Goal: Task Accomplishment & Management: Complete application form

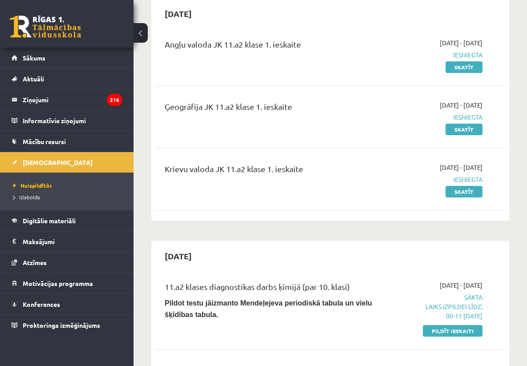
scroll to position [107, 0]
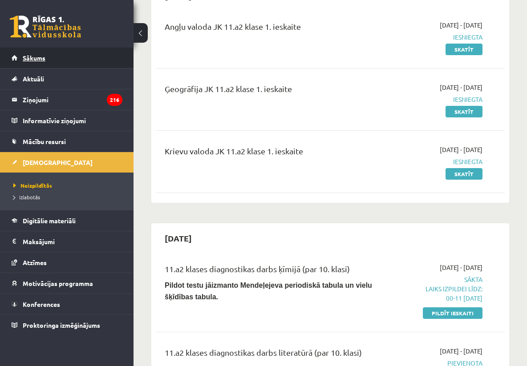
click at [97, 56] on link "Sākums" at bounding box center [67, 58] width 111 height 20
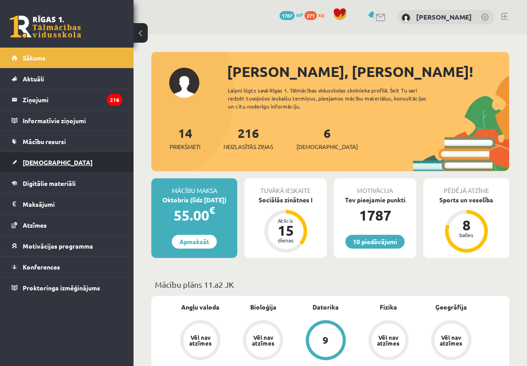
click at [37, 161] on span "[DEMOGRAPHIC_DATA]" at bounding box center [58, 162] width 70 height 8
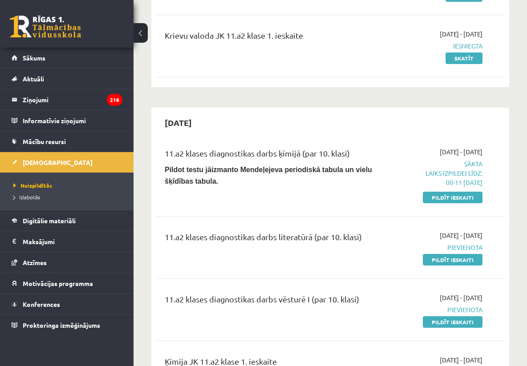
scroll to position [231, 0]
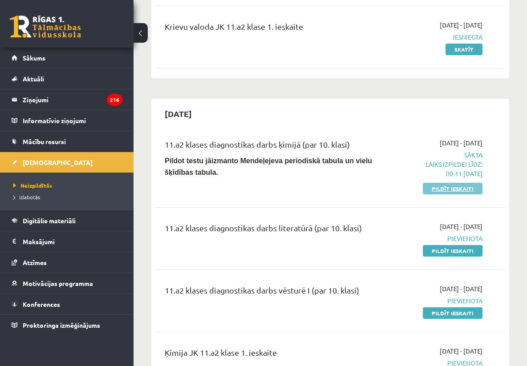
click at [435, 189] on link "Pildīt ieskaiti" at bounding box center [452, 189] width 60 height 12
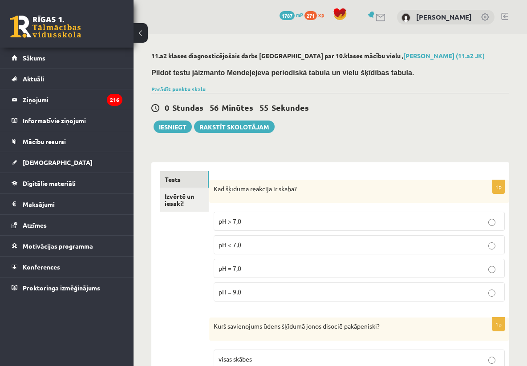
click at [280, 249] on label "pH < 7,0" at bounding box center [358, 244] width 291 height 19
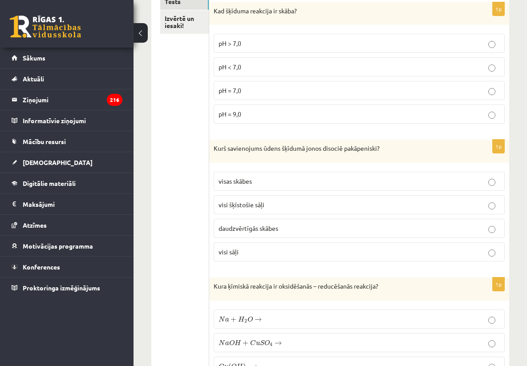
scroll to position [196, 0]
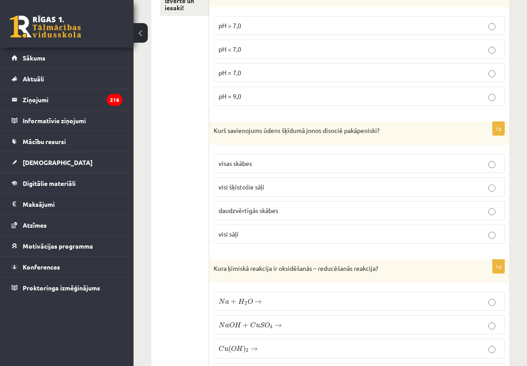
click at [284, 212] on p "daudzvērtīgās skābes" at bounding box center [358, 210] width 281 height 9
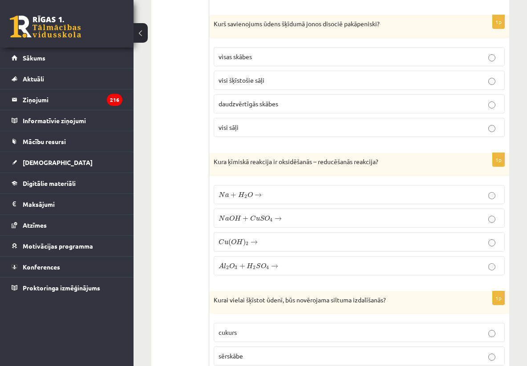
scroll to position [320, 0]
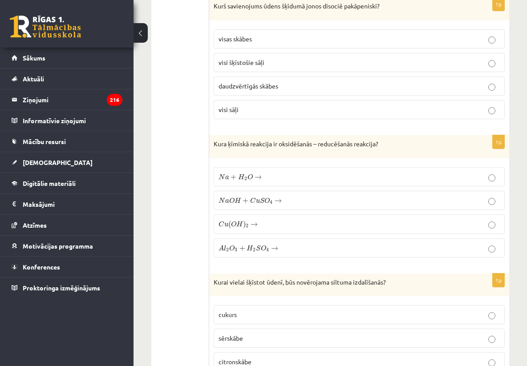
click at [269, 170] on label "N a + H 2 O → N a + H 2 O →" at bounding box center [358, 176] width 291 height 19
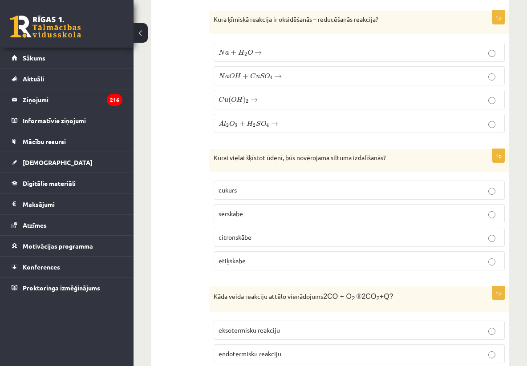
scroll to position [463, 0]
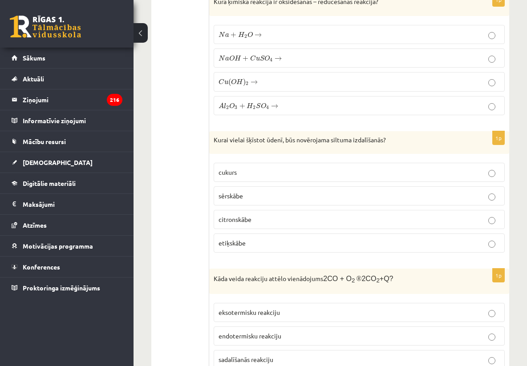
click at [277, 194] on p "sērskābe" at bounding box center [358, 195] width 281 height 9
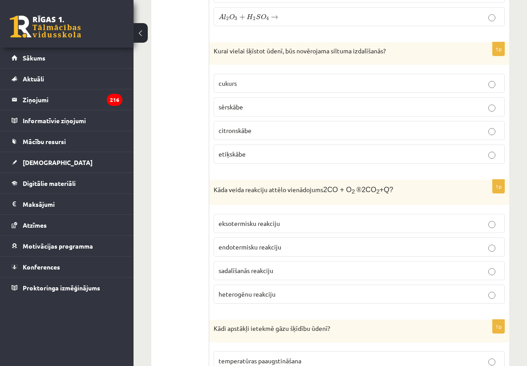
scroll to position [587, 0]
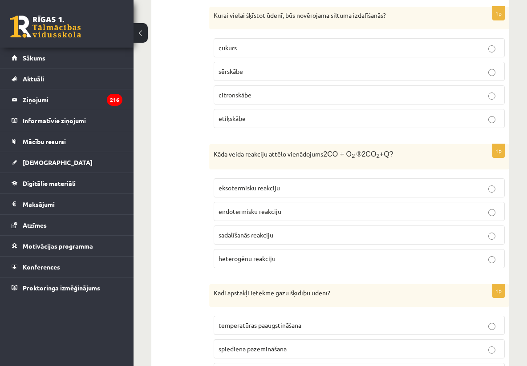
click at [271, 189] on span "eksotermisku reakciju" at bounding box center [248, 188] width 61 height 8
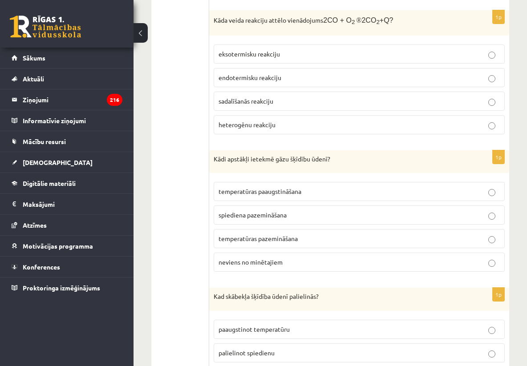
scroll to position [747, 0]
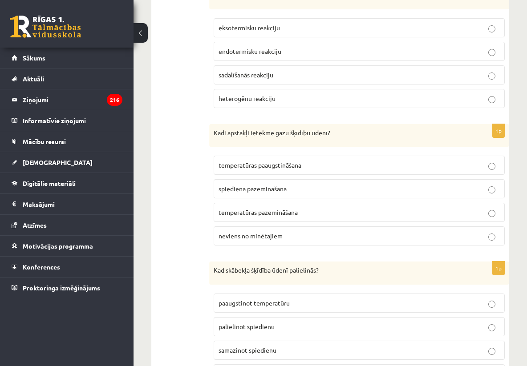
click at [274, 213] on span "temperatūras pazemināšana" at bounding box center [257, 212] width 79 height 8
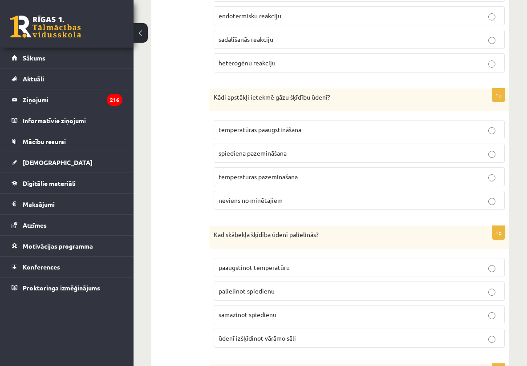
scroll to position [801, 0]
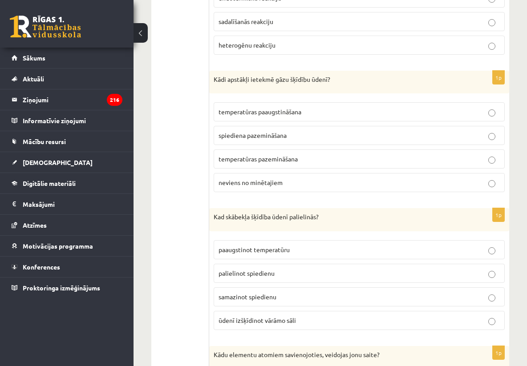
click at [273, 270] on span "palielinot spiedienu" at bounding box center [246, 273] width 56 height 8
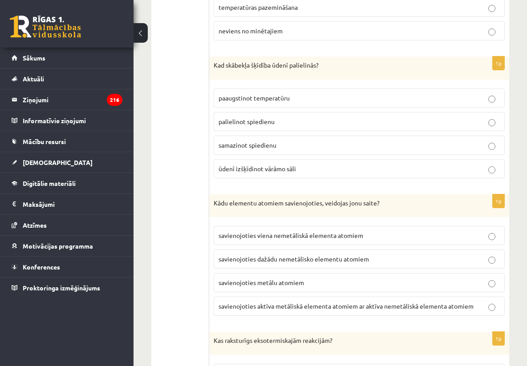
scroll to position [961, 0]
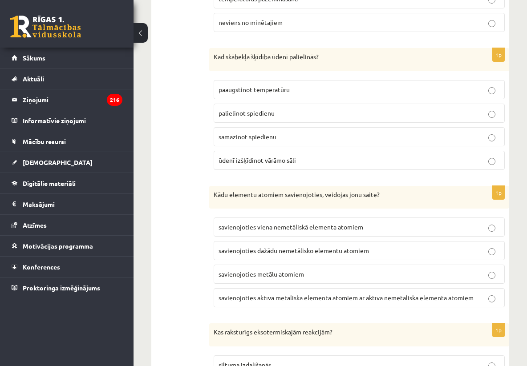
click at [281, 304] on label "savienojoties aktīva metāliskā elementa atomiem ar aktīva nemetāliskā elementa …" at bounding box center [358, 297] width 291 height 19
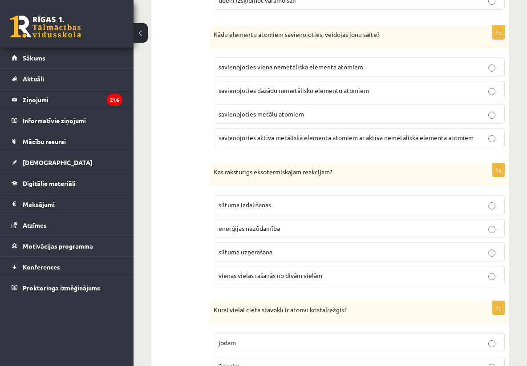
scroll to position [1139, 0]
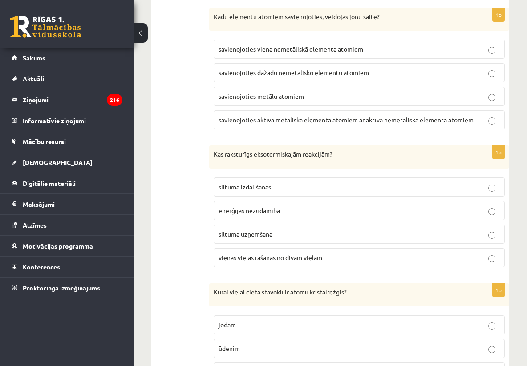
click at [284, 182] on p "siltuma izdalīšanās" at bounding box center [358, 186] width 281 height 9
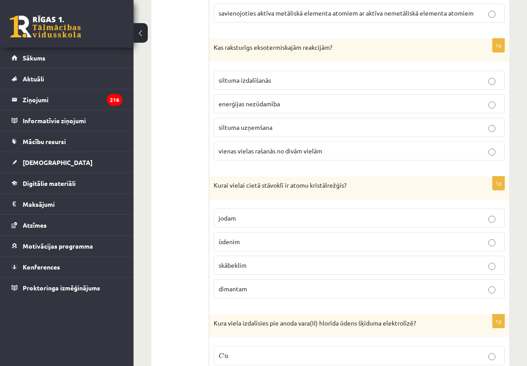
scroll to position [1263, 0]
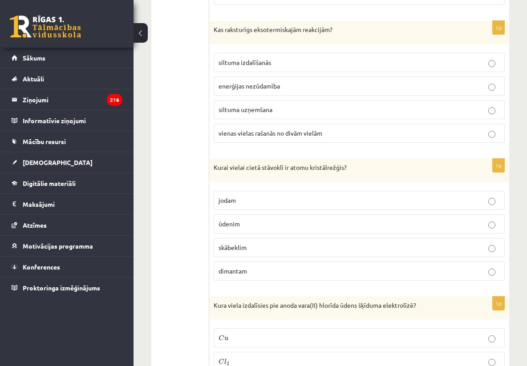
click at [286, 270] on p "dimantam" at bounding box center [358, 270] width 281 height 9
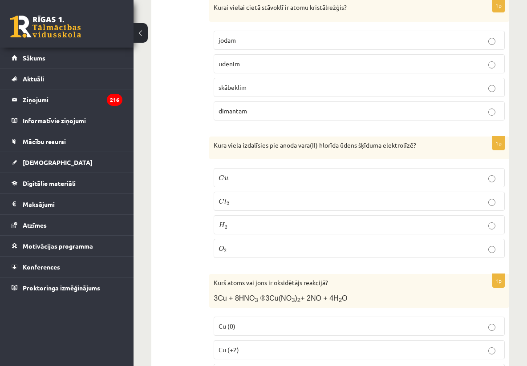
scroll to position [1441, 0]
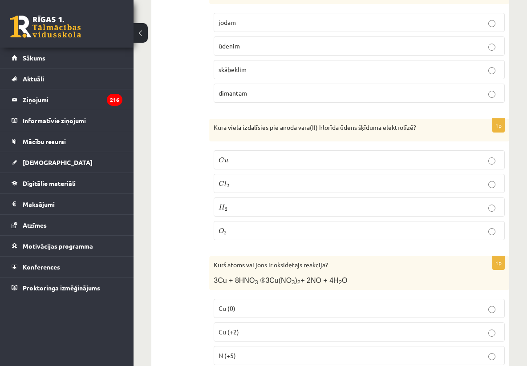
click at [286, 184] on p "C l 2 C l 2" at bounding box center [358, 183] width 281 height 9
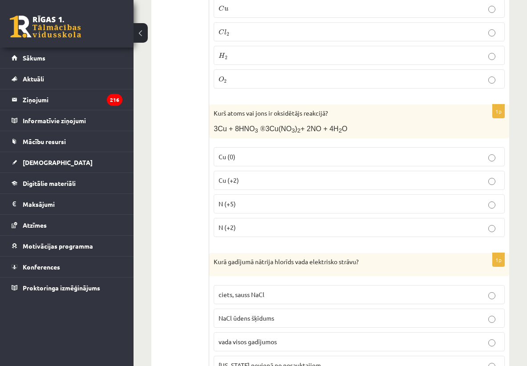
scroll to position [1601, 0]
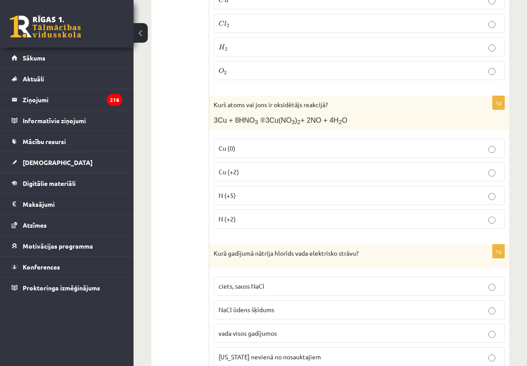
click at [275, 197] on label "N (+5)" at bounding box center [358, 195] width 291 height 19
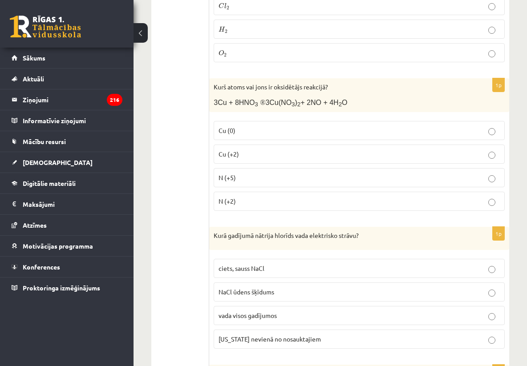
scroll to position [1654, 0]
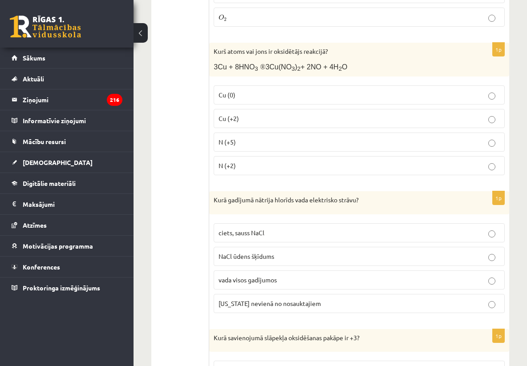
click at [274, 252] on span "NaCl ūdens šķīdums" at bounding box center [246, 256] width 56 height 8
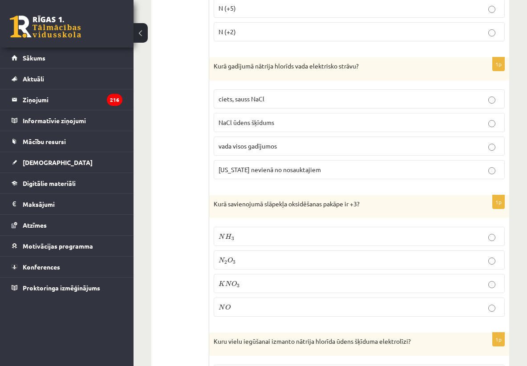
scroll to position [1815, 0]
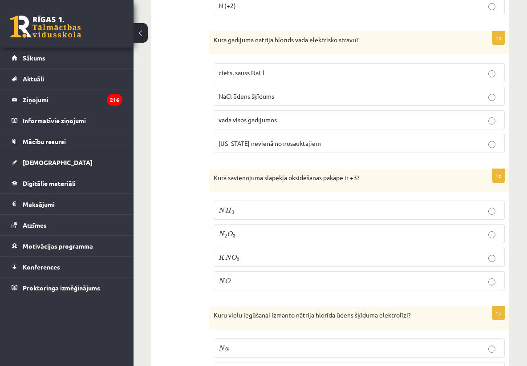
click at [258, 231] on p "N 2 O 3 N 2 O 3" at bounding box center [358, 233] width 281 height 9
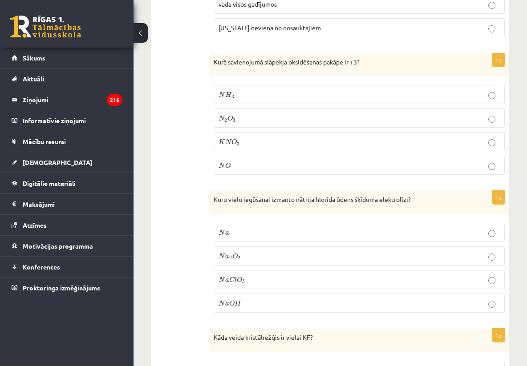
scroll to position [1939, 0]
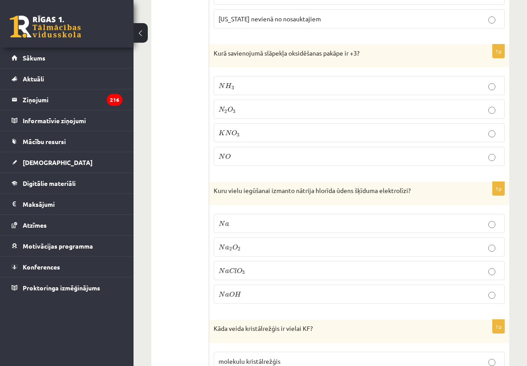
click at [264, 291] on p "N a O H N a O H" at bounding box center [358, 294] width 281 height 9
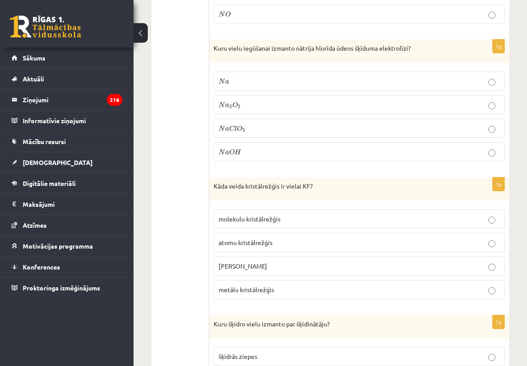
scroll to position [2099, 0]
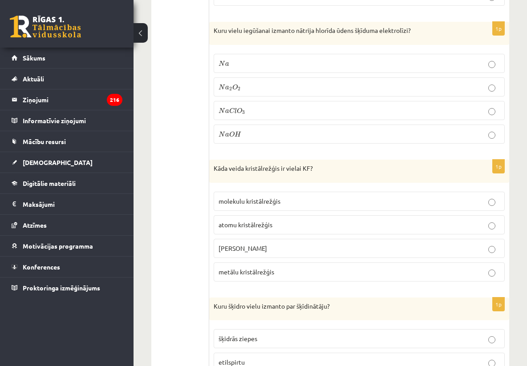
click at [259, 245] on span "jonu kristālrežģis" at bounding box center [242, 248] width 48 height 8
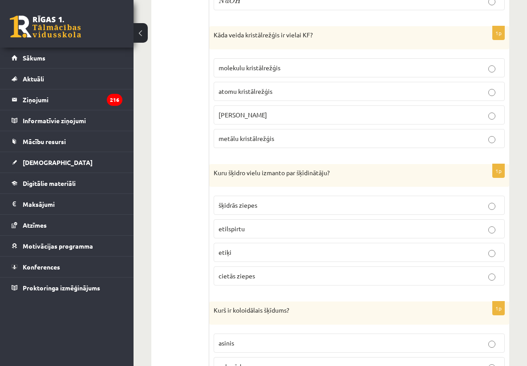
scroll to position [2241, 0]
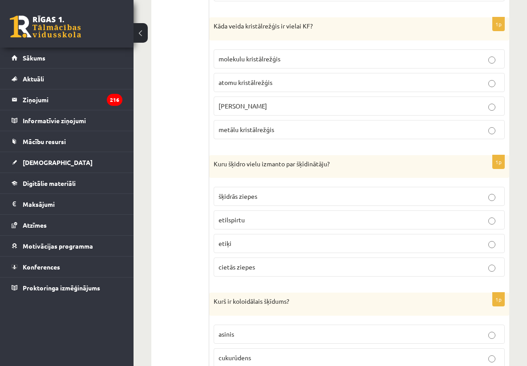
click at [270, 217] on p "etilspirtu" at bounding box center [358, 219] width 281 height 9
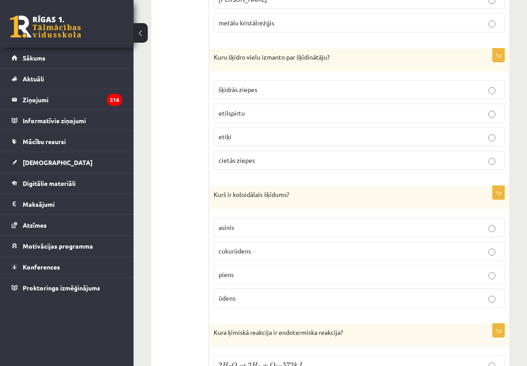
scroll to position [2366, 0]
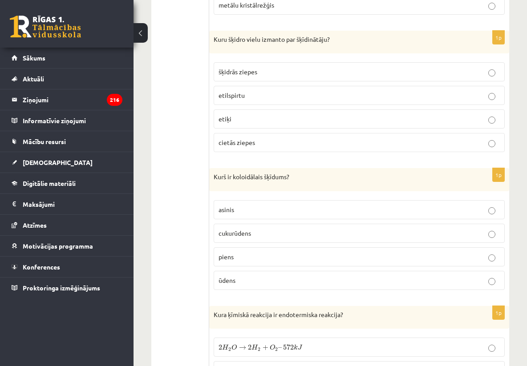
click at [275, 271] on label "ūdens" at bounding box center [358, 280] width 291 height 19
click at [274, 252] on p "piens" at bounding box center [358, 256] width 281 height 9
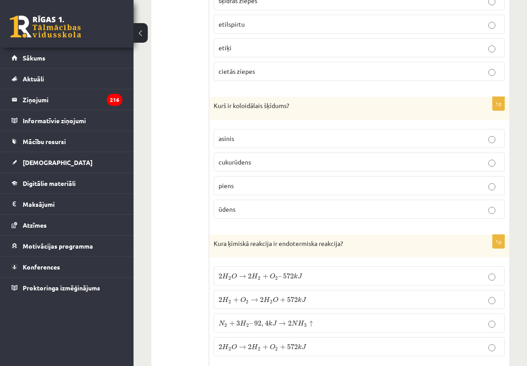
scroll to position [2455, 0]
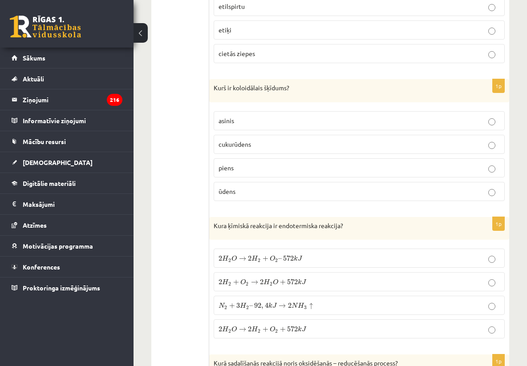
click at [274, 255] on span "O" at bounding box center [272, 258] width 5 height 6
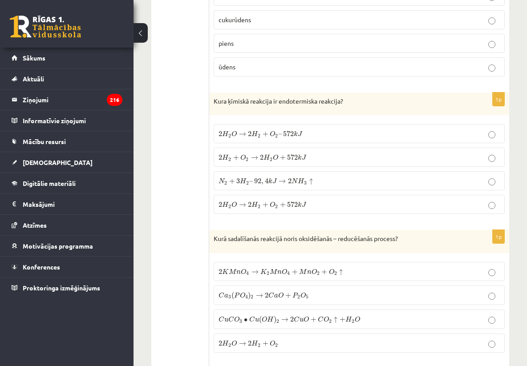
scroll to position [2597, 0]
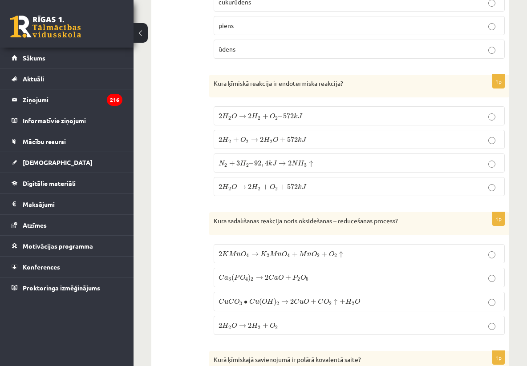
click at [280, 256] on label "2 K M n O 4 → K 2 M n O 4 + M n O 2 + O 2 ↑ 2 K M n O 4 → K 2 M n O 4 + M n O 2…" at bounding box center [358, 253] width 291 height 19
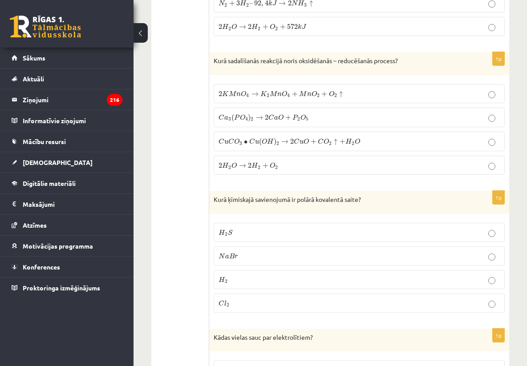
scroll to position [2793, 0]
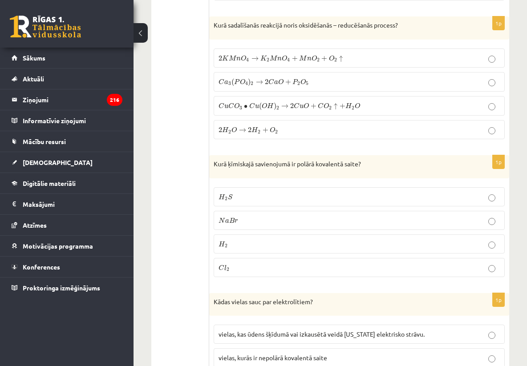
click at [278, 192] on p "H 2 S H 2 S" at bounding box center [358, 196] width 281 height 9
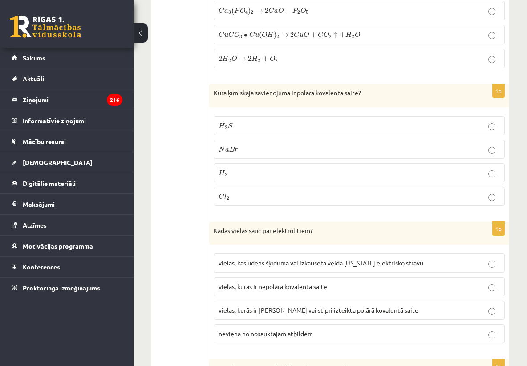
scroll to position [2882, 0]
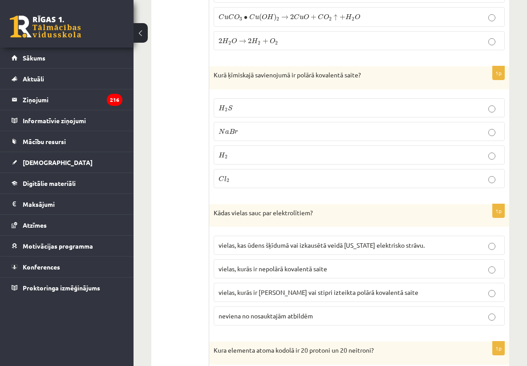
click at [275, 288] on span "vielas, kurās ir jonu saite vai stipri izteikta polārā kovalentā saite" at bounding box center [318, 292] width 200 height 8
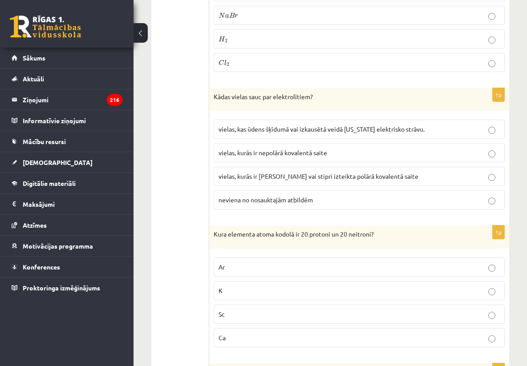
scroll to position [3024, 0]
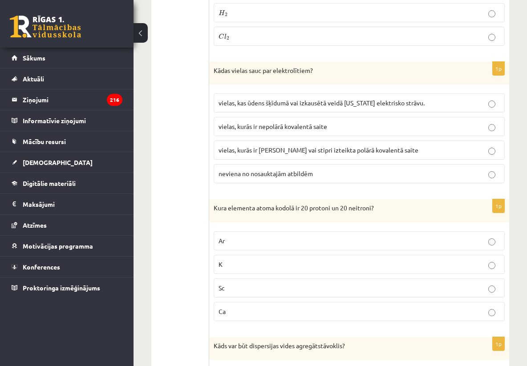
click at [262, 307] on p "Ca" at bounding box center [358, 311] width 281 height 9
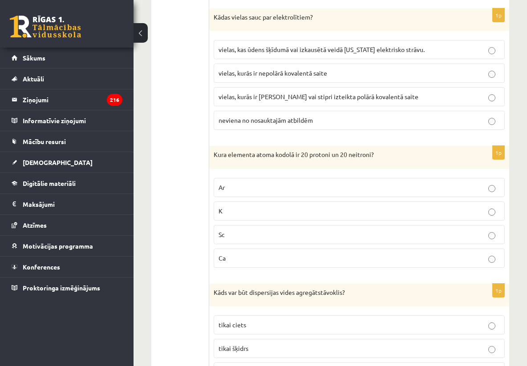
scroll to position [3131, 0]
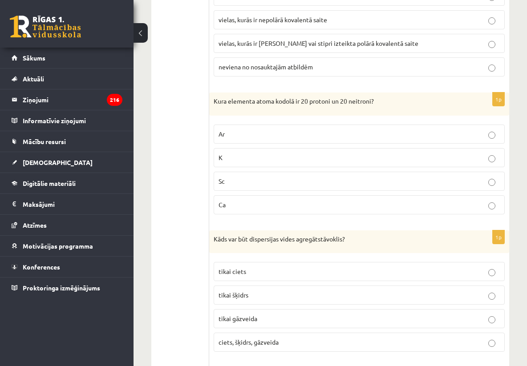
click at [270, 338] on span "ciets, šķidrs, gāzveida" at bounding box center [248, 342] width 60 height 8
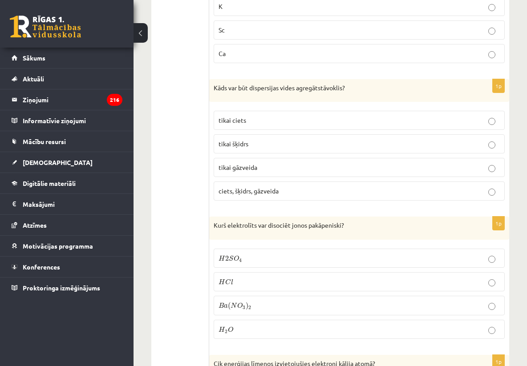
scroll to position [3309, 0]
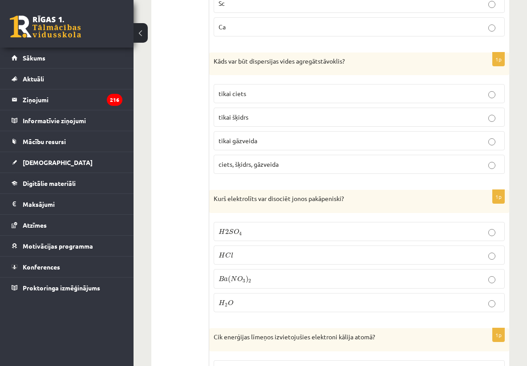
click at [280, 229] on label "H 2 S O 4 H 2 S O 4" at bounding box center [358, 231] width 291 height 19
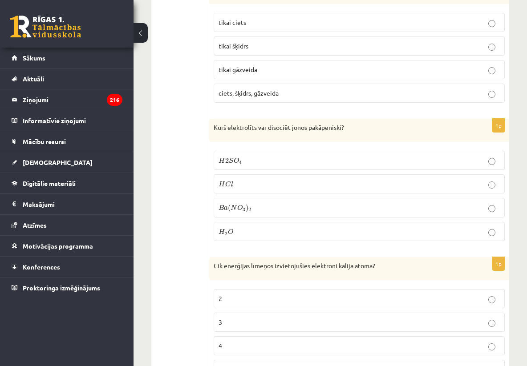
scroll to position [3433, 0]
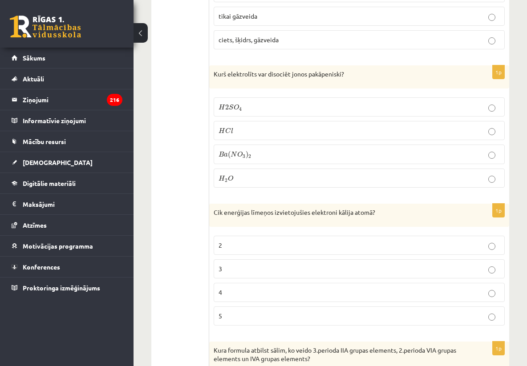
click at [270, 288] on p "4" at bounding box center [358, 292] width 281 height 9
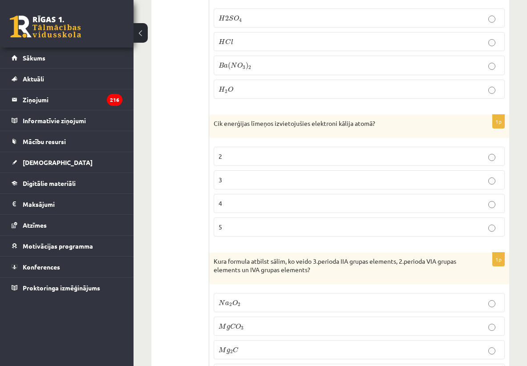
scroll to position [3540, 0]
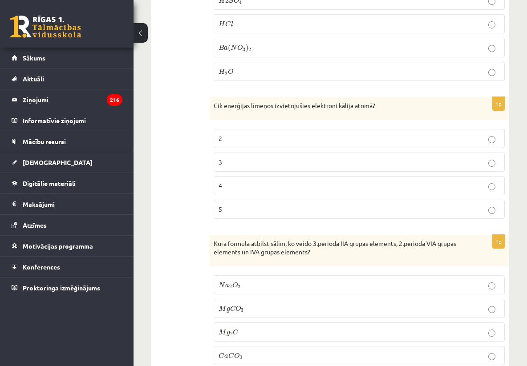
click at [262, 304] on p "M g C O 3 M g C O 3" at bounding box center [358, 308] width 281 height 9
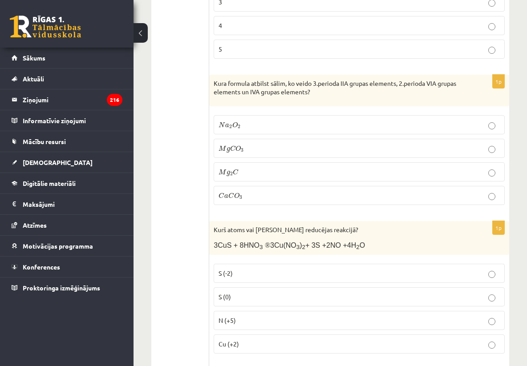
scroll to position [3718, 0]
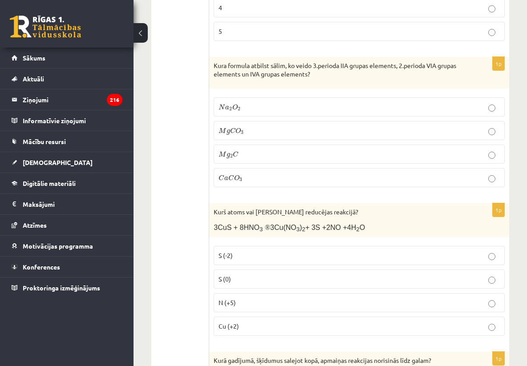
click at [257, 298] on p "N (+5)" at bounding box center [358, 302] width 281 height 9
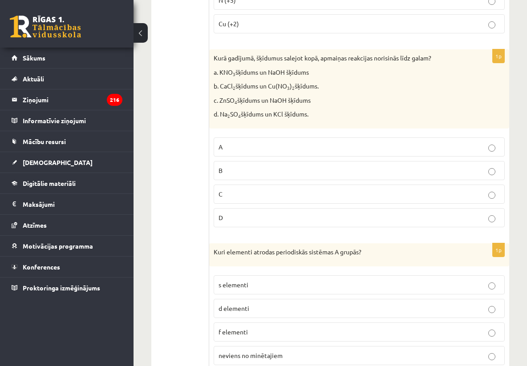
scroll to position [4043, 0]
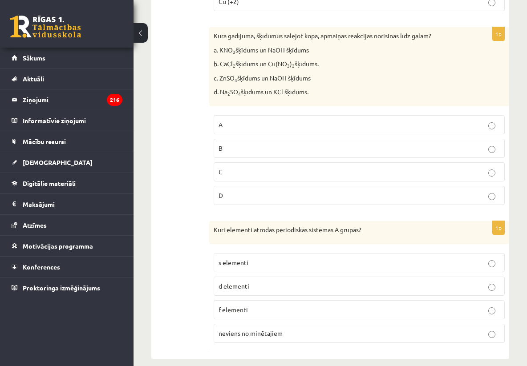
click at [285, 258] on p "s elementi" at bounding box center [358, 262] width 281 height 9
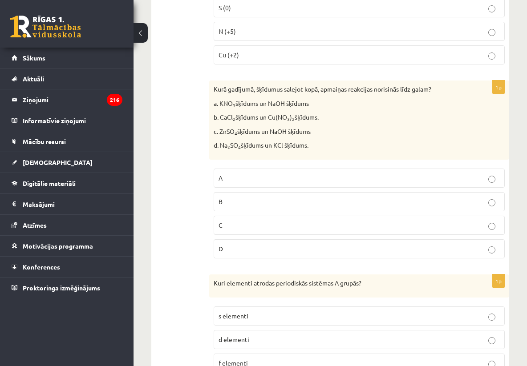
scroll to position [4007, 0]
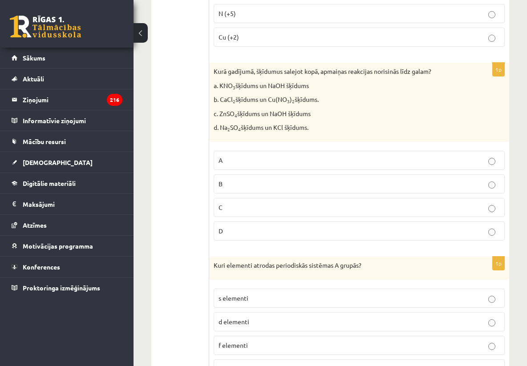
click at [290, 203] on p "C" at bounding box center [358, 207] width 281 height 9
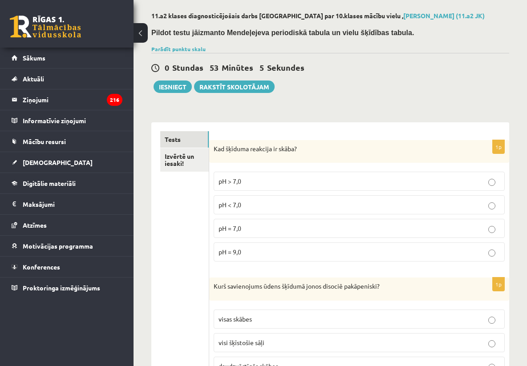
scroll to position [22, 0]
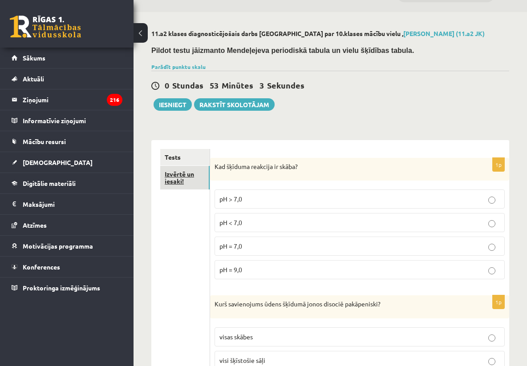
click at [200, 181] on link "Izvērtē un iesaki!" at bounding box center [184, 178] width 49 height 24
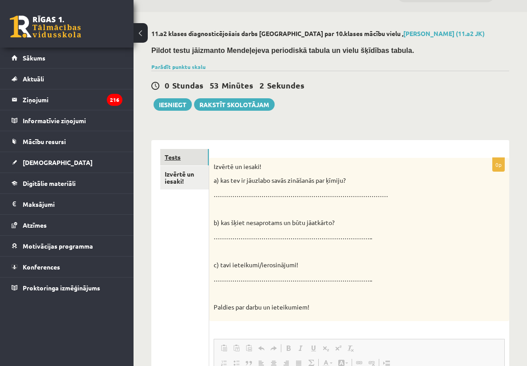
click at [185, 152] on link "Tests" at bounding box center [184, 157] width 48 height 16
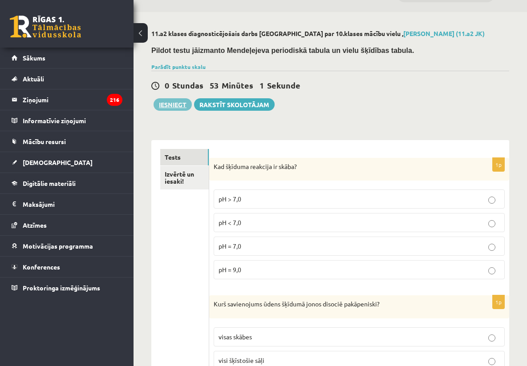
click at [174, 104] on button "Iesniegt" at bounding box center [172, 104] width 38 height 12
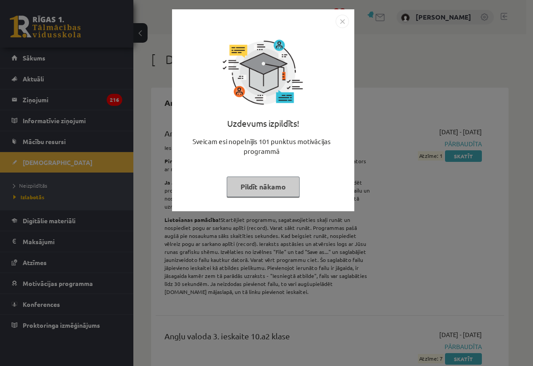
click at [342, 21] on img "Close" at bounding box center [342, 21] width 13 height 13
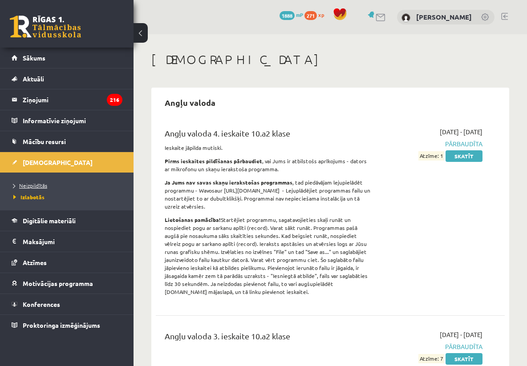
click at [37, 184] on span "Neizpildītās" at bounding box center [30, 185] width 34 height 7
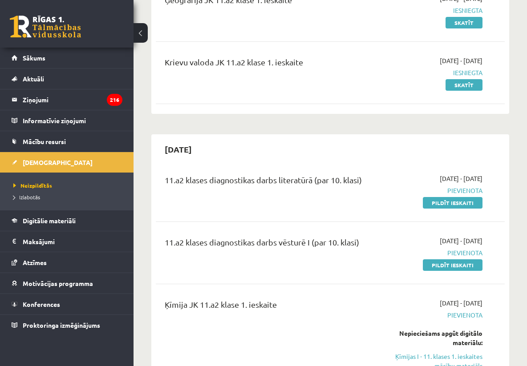
scroll to position [213, 0]
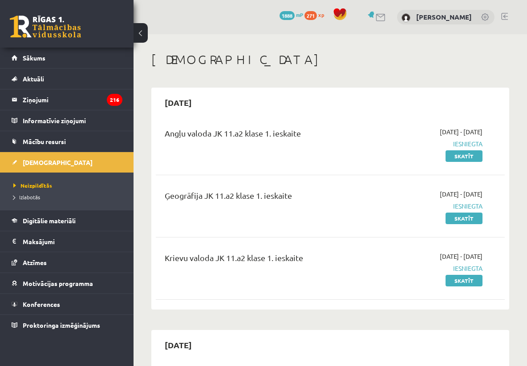
scroll to position [213, 0]
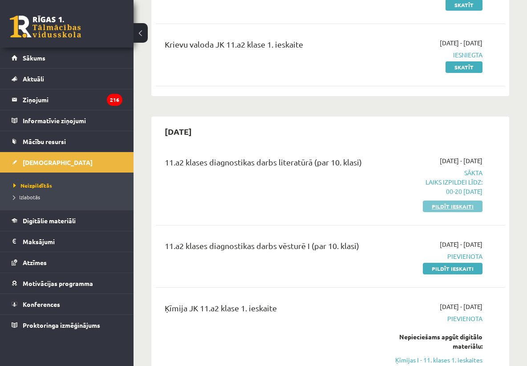
click at [451, 207] on link "Pildīt ieskaiti" at bounding box center [452, 207] width 60 height 12
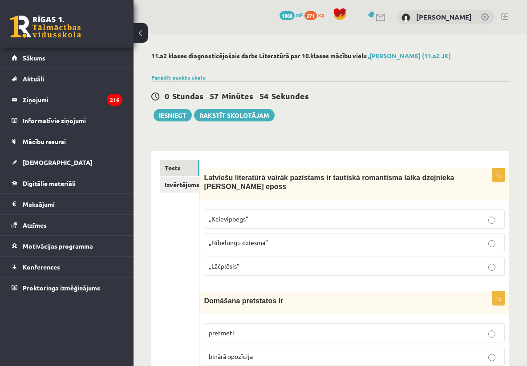
scroll to position [18, 0]
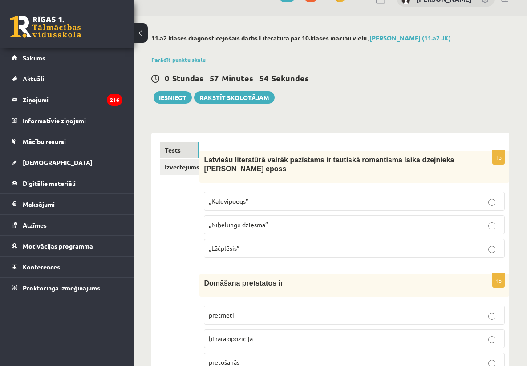
click at [369, 263] on div "1p Latviešu literatūrā vairāk pazīstams ir tautiskā romantisma laika dzejnieka …" at bounding box center [354, 208] width 310 height 114
click at [369, 252] on p "„Lāčplēsis”" at bounding box center [354, 248] width 291 height 9
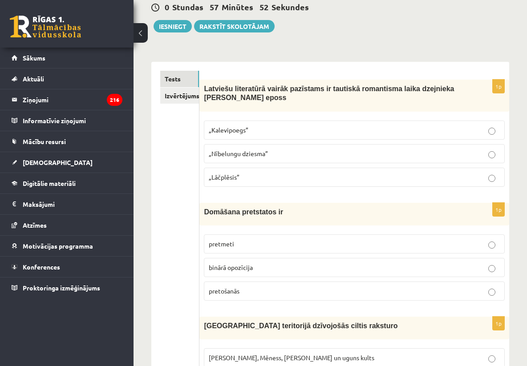
scroll to position [107, 0]
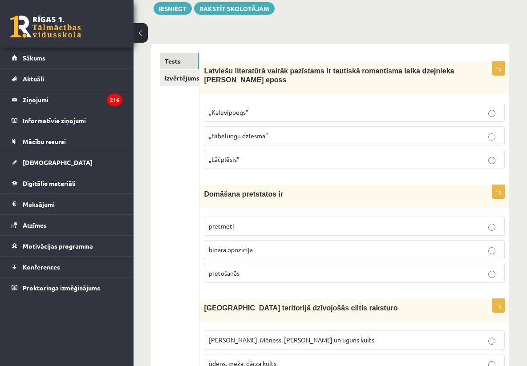
click at [365, 248] on p "binārā opozīcija" at bounding box center [354, 249] width 291 height 9
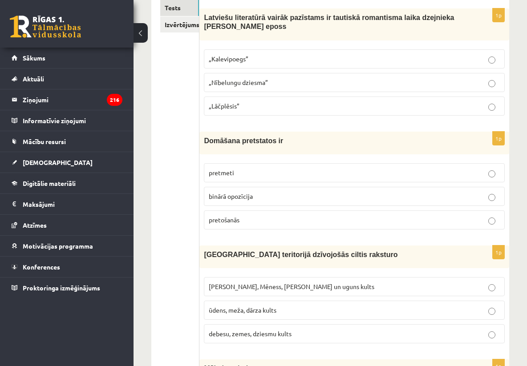
scroll to position [178, 0]
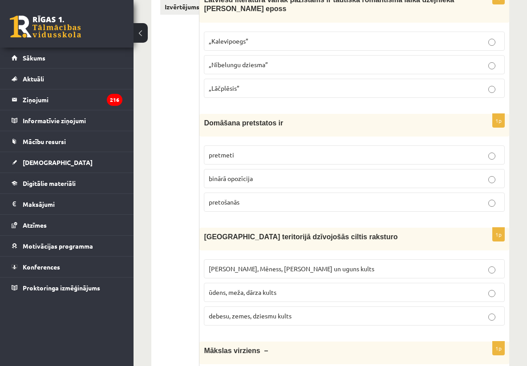
click at [358, 264] on label "Saules, Mēness, Pērkona un uguns kults" at bounding box center [354, 268] width 301 height 19
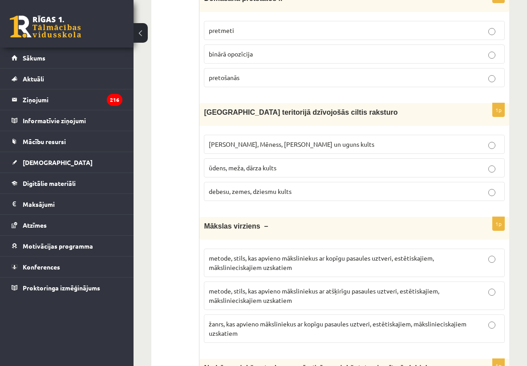
scroll to position [338, 0]
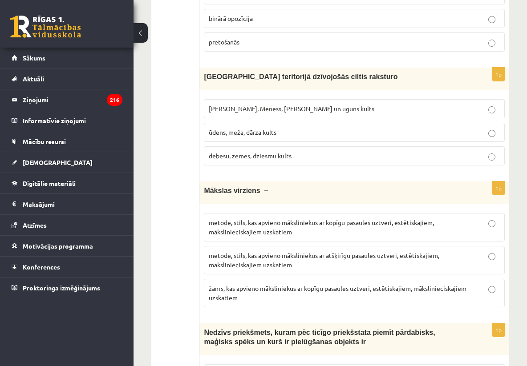
click at [357, 233] on p "metode, stils, kas apvieno māksliniekus ar kopīgu pasaules uztveri, estētiskaji…" at bounding box center [354, 227] width 291 height 19
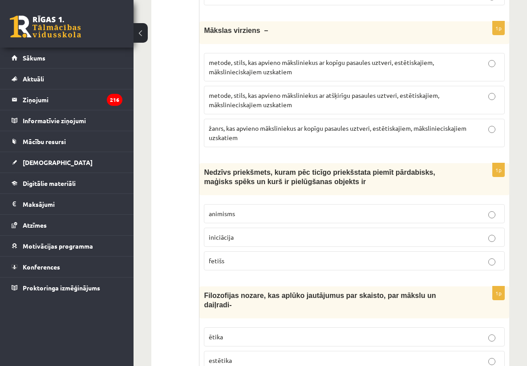
scroll to position [516, 0]
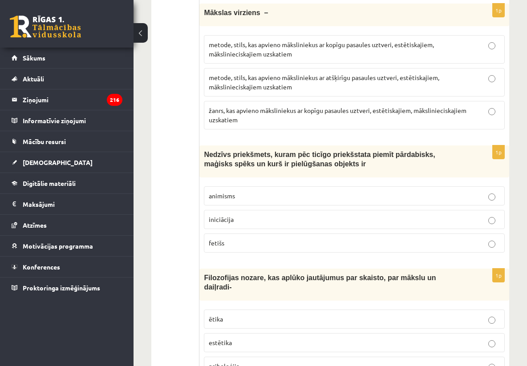
click at [352, 238] on label "fetišs" at bounding box center [354, 242] width 301 height 19
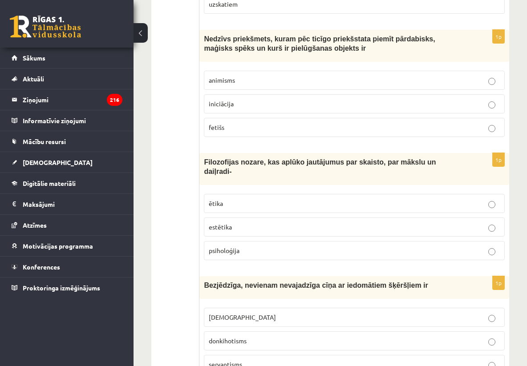
scroll to position [658, 0]
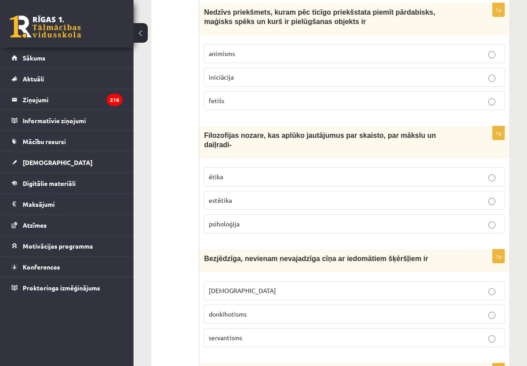
click at [353, 205] on p "estētika" at bounding box center [354, 200] width 291 height 9
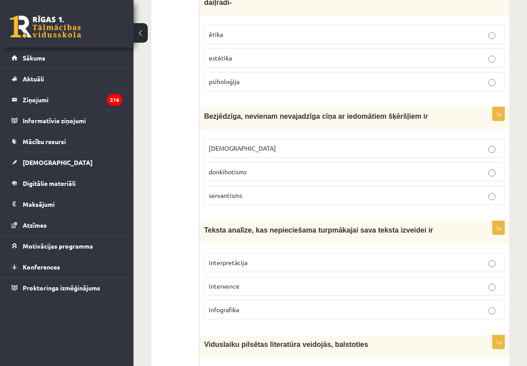
scroll to position [818, 0]
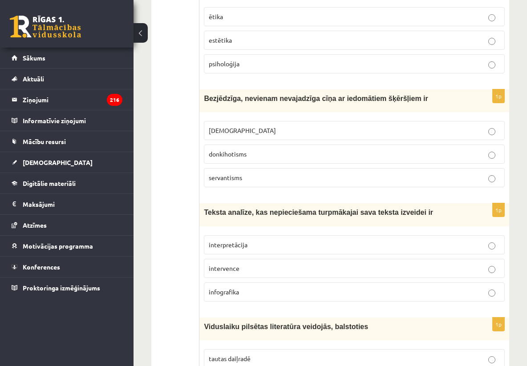
click at [344, 159] on p "donkihotisms" at bounding box center [354, 153] width 291 height 9
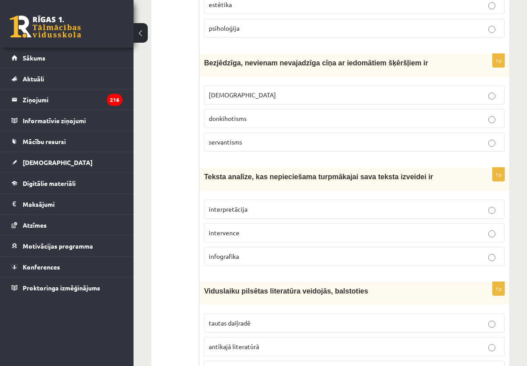
scroll to position [872, 0]
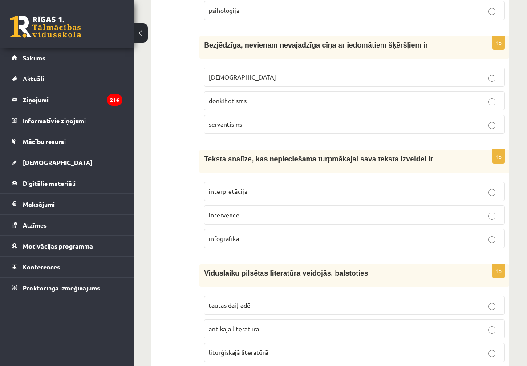
click at [360, 193] on p "interpretācija" at bounding box center [354, 191] width 291 height 9
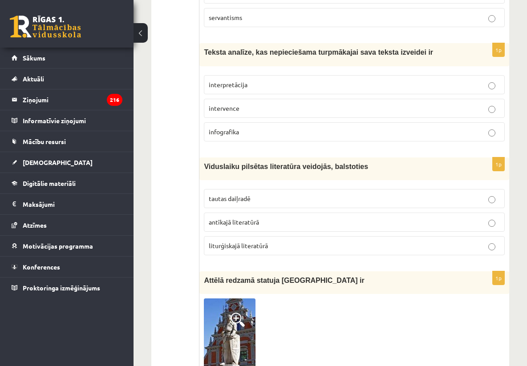
scroll to position [1014, 0]
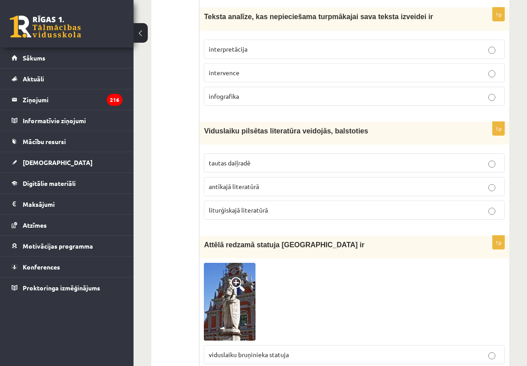
click at [340, 168] on p "tautas daiļradē" at bounding box center [354, 162] width 291 height 9
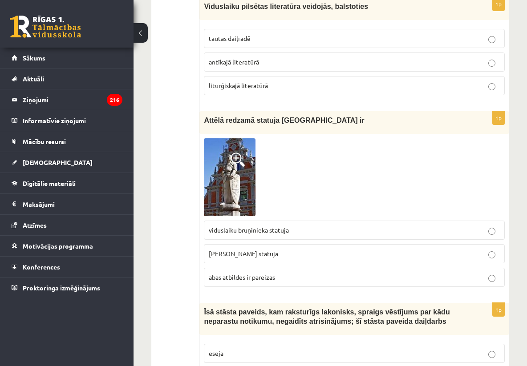
scroll to position [1156, 0]
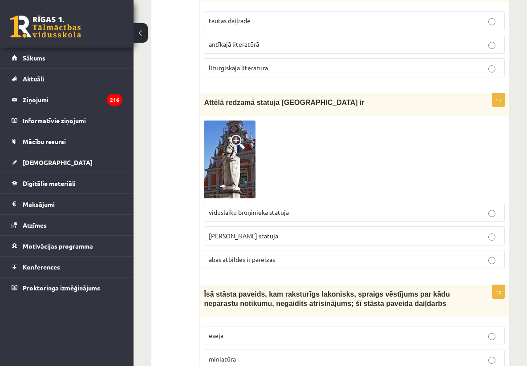
click at [335, 232] on label "Rolanda statuja" at bounding box center [354, 235] width 301 height 19
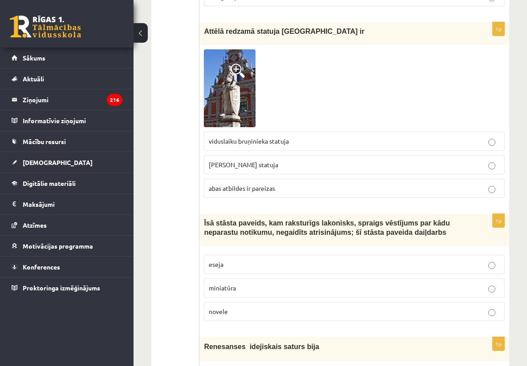
scroll to position [1245, 0]
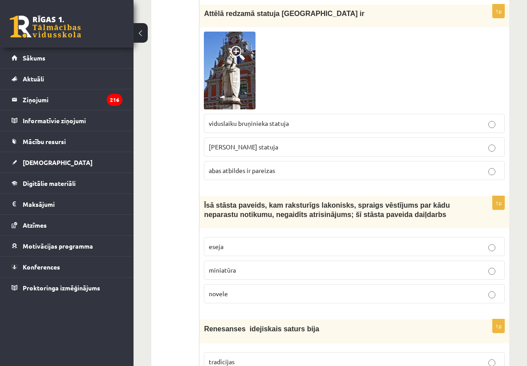
click at [297, 292] on p "novele" at bounding box center [354, 293] width 291 height 9
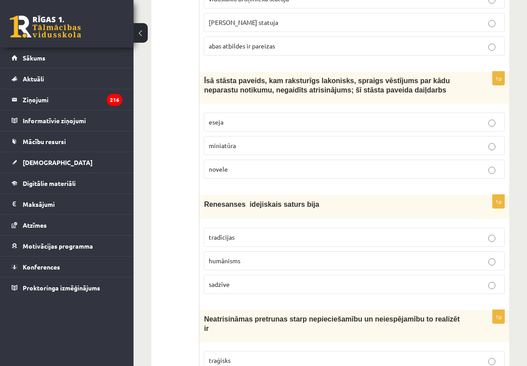
scroll to position [1388, 0]
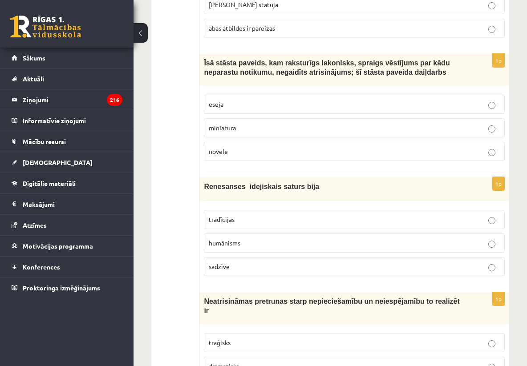
click at [299, 245] on p "humānisms" at bounding box center [354, 242] width 291 height 9
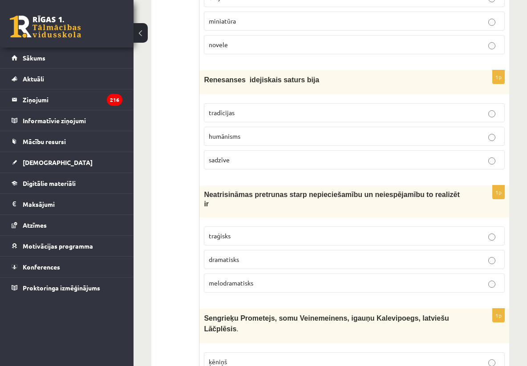
scroll to position [1512, 0]
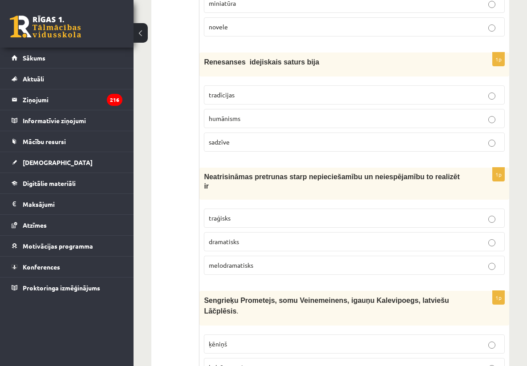
click at [292, 223] on p "traģisks" at bounding box center [354, 217] width 291 height 9
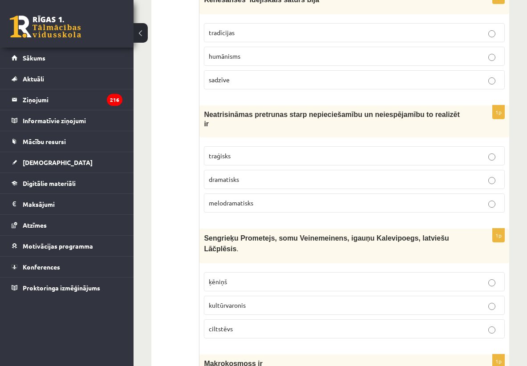
scroll to position [1583, 0]
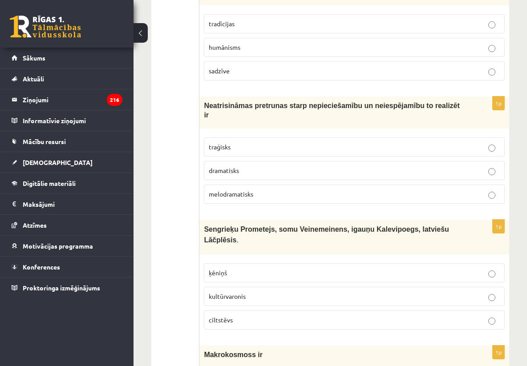
click at [317, 297] on p "kultūrvaronis" at bounding box center [354, 296] width 291 height 9
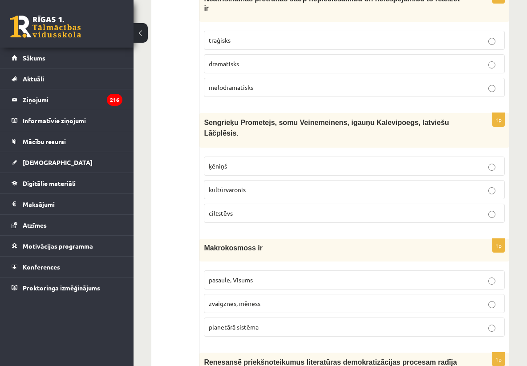
scroll to position [1708, 0]
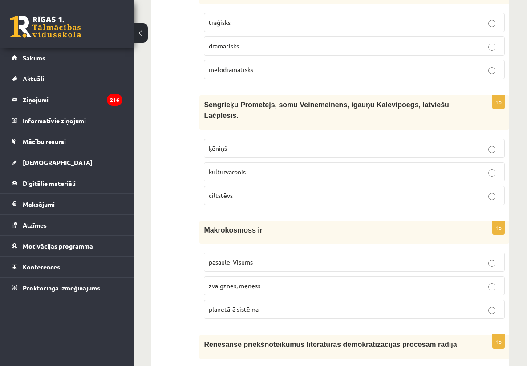
click at [290, 267] on p "pasaule, Visums" at bounding box center [354, 262] width 291 height 9
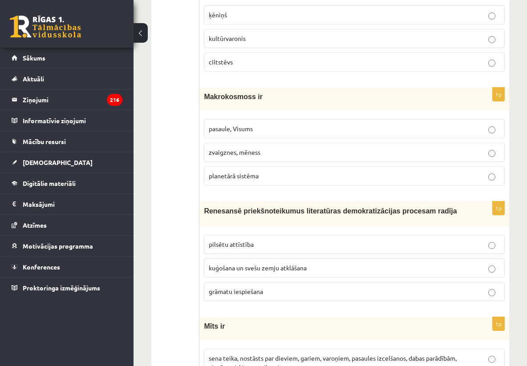
scroll to position [1850, 0]
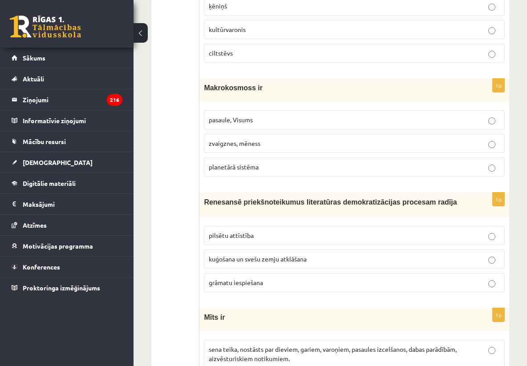
click at [284, 286] on p "grāmatu iespiešana" at bounding box center [354, 282] width 291 height 9
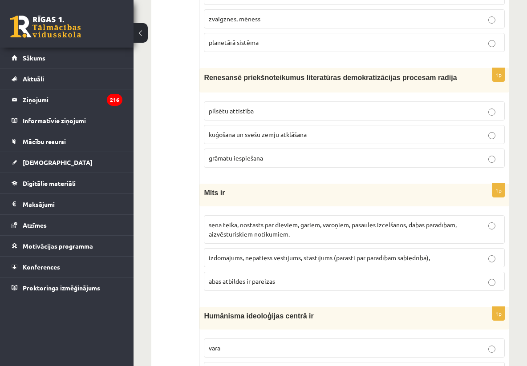
scroll to position [2010, 0]
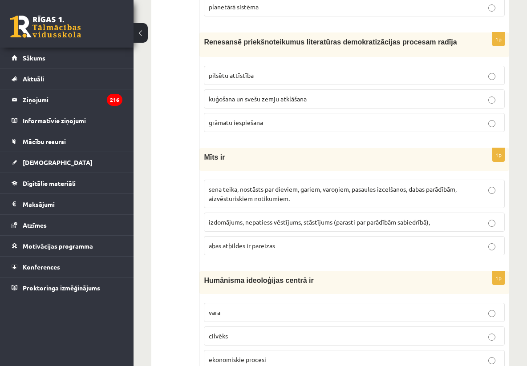
click at [298, 197] on p "sena teika, nostāsts par dieviem, gariem, varoņiem, pasaules izcelšanos, dabas …" at bounding box center [354, 194] width 291 height 19
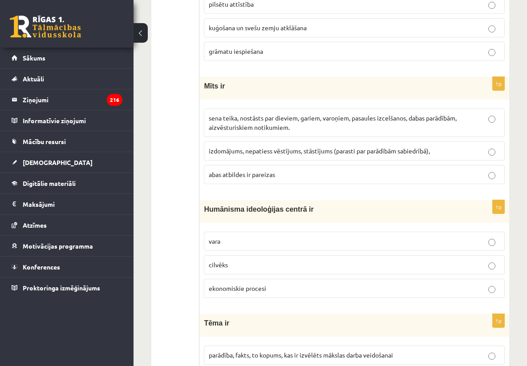
scroll to position [2099, 0]
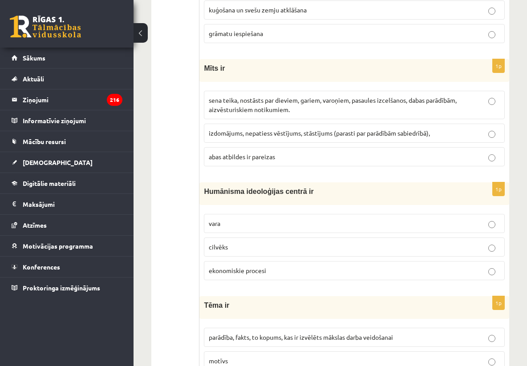
click at [307, 249] on p "cilvēks" at bounding box center [354, 246] width 291 height 9
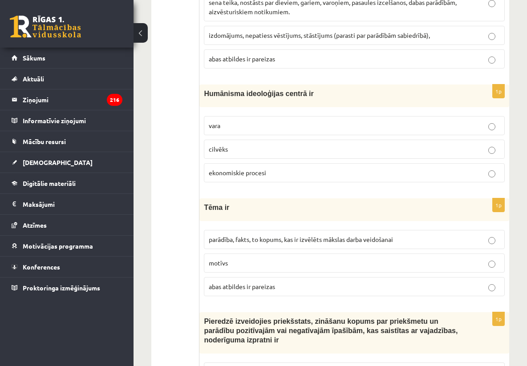
scroll to position [2224, 0]
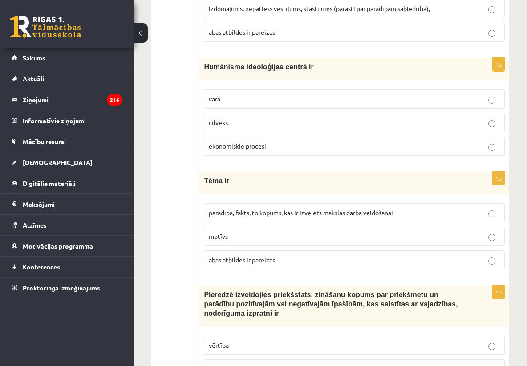
click at [295, 215] on span "parādība, fakts, to kopums, kas ir izvēlēts mākslas darba veidošanai" at bounding box center [301, 213] width 184 height 8
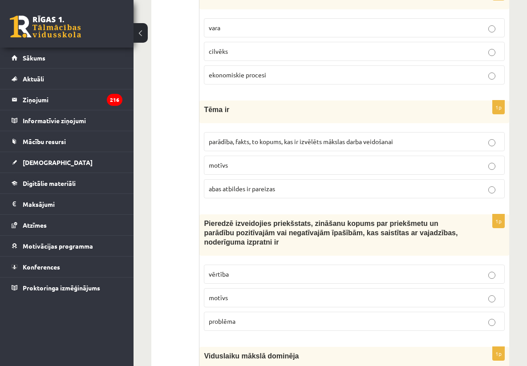
scroll to position [2313, 0]
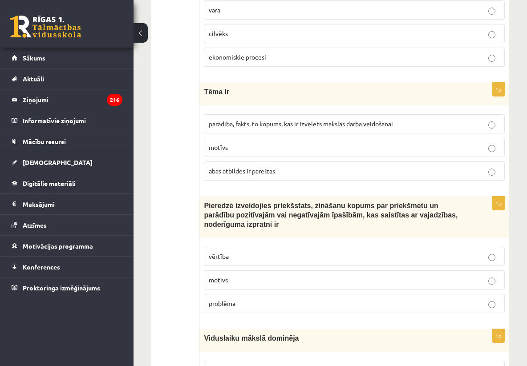
click at [265, 257] on p "vērtība" at bounding box center [354, 256] width 291 height 9
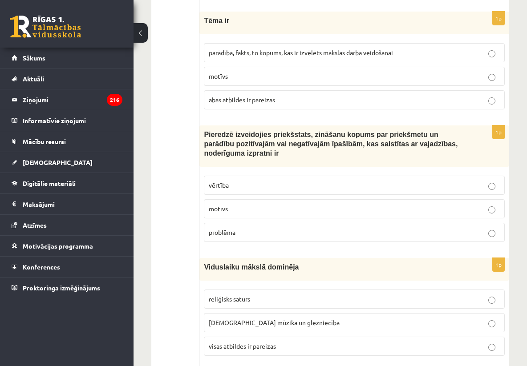
scroll to position [2402, 0]
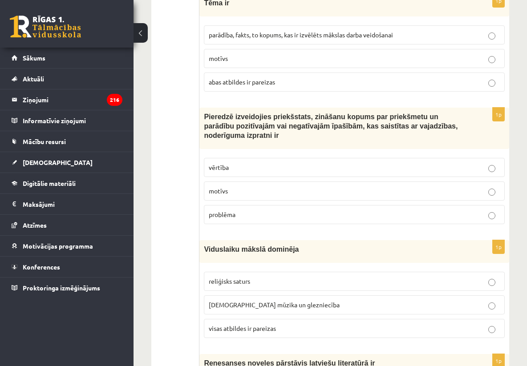
click at [267, 286] on p "reliģisks saturs" at bounding box center [354, 281] width 291 height 9
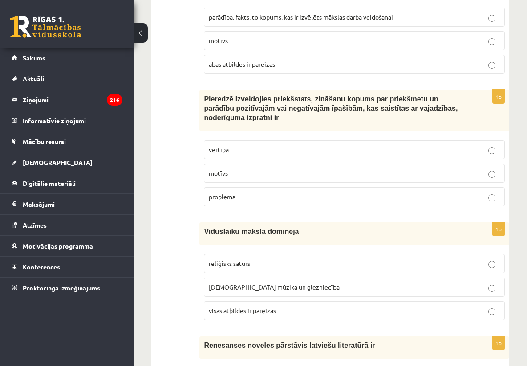
scroll to position [2437, 0]
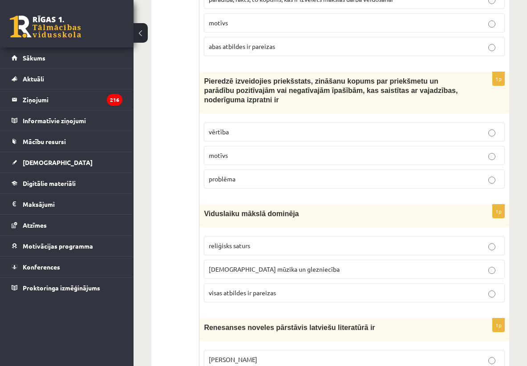
click at [259, 297] on span "visas atbildes ir pareizas" at bounding box center [242, 293] width 67 height 8
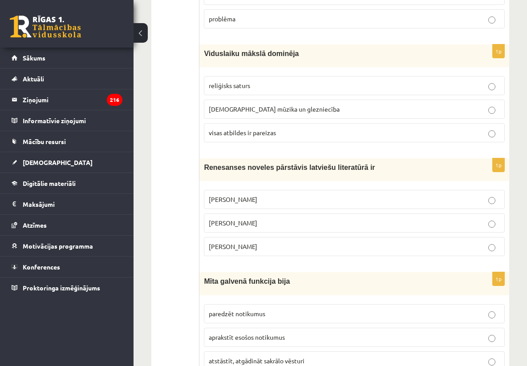
scroll to position [2615, 0]
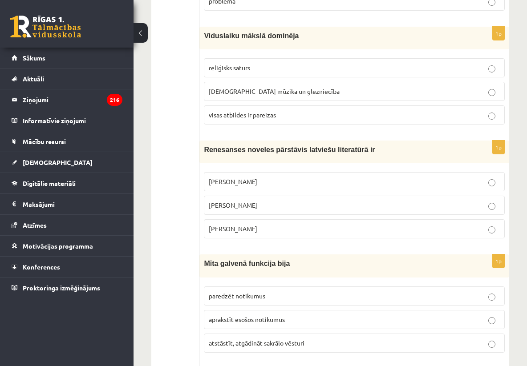
click at [279, 233] on p "Jānis Ezeriņš" at bounding box center [354, 228] width 291 height 9
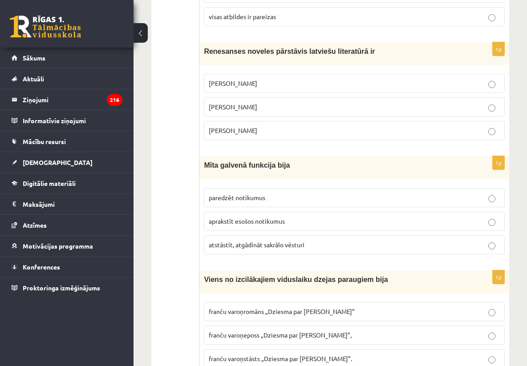
scroll to position [2722, 0]
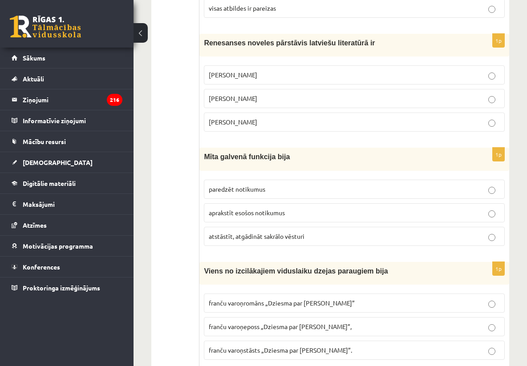
click at [282, 240] on span "atstāstīt, atgādināt sakrālo vēsturi" at bounding box center [257, 236] width 96 height 8
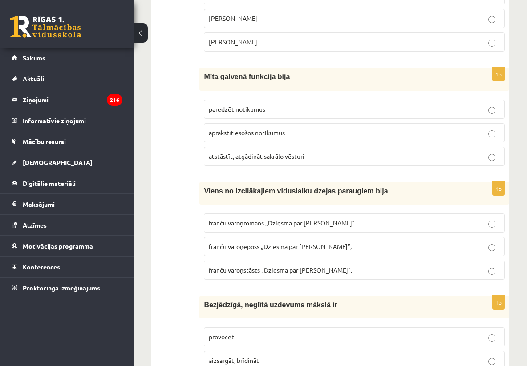
scroll to position [2829, 0]
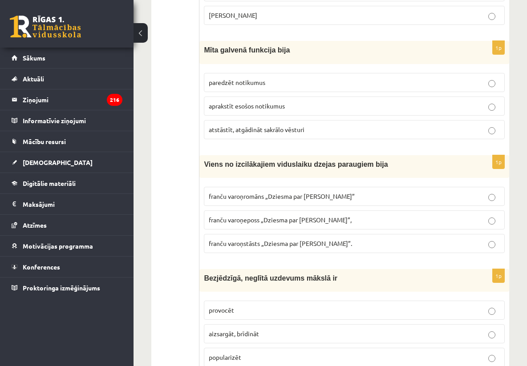
click at [268, 223] on span "franču varoņeposs „Dziesma par Rolandu”," at bounding box center [280, 220] width 143 height 8
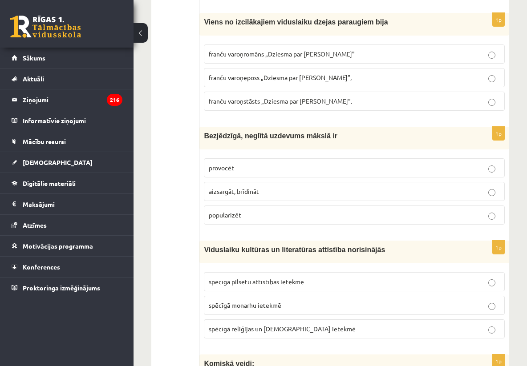
scroll to position [2989, 0]
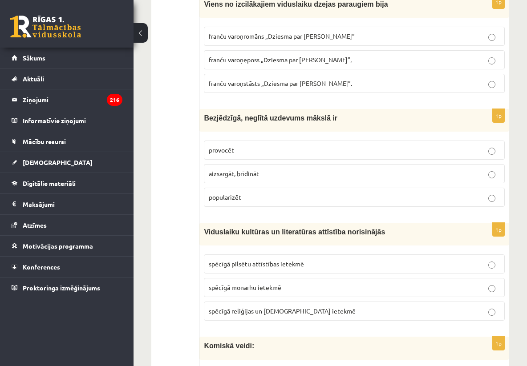
click at [291, 155] on p "provocēt" at bounding box center [354, 149] width 291 height 9
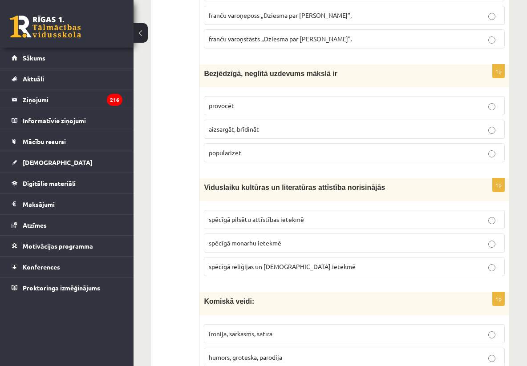
scroll to position [3042, 0]
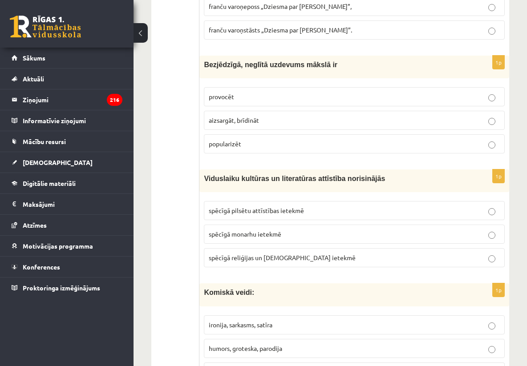
click at [291, 259] on span "spēcīgā reliģijas un baznīcas ietekmē" at bounding box center [282, 257] width 147 height 8
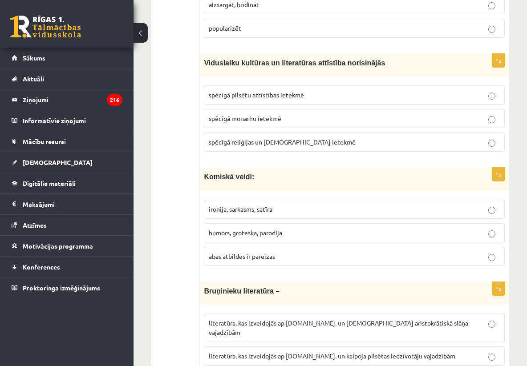
scroll to position [3167, 0]
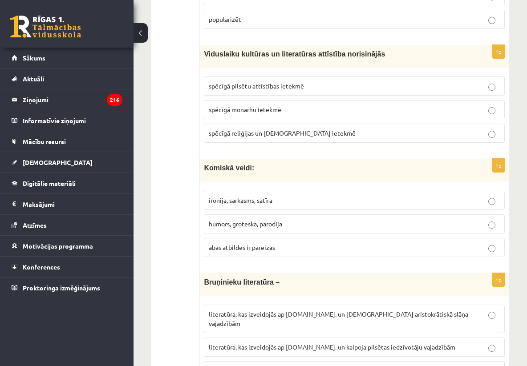
click at [287, 251] on p "abas atbildes ir pareizas" at bounding box center [354, 247] width 291 height 9
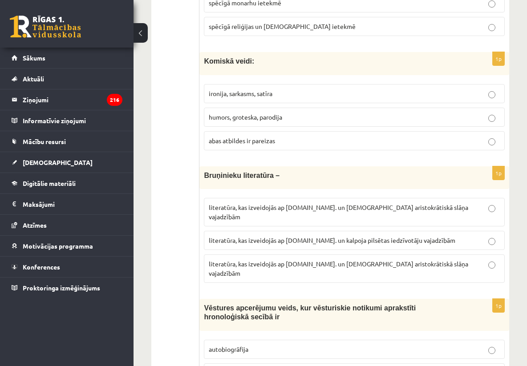
scroll to position [3309, 0]
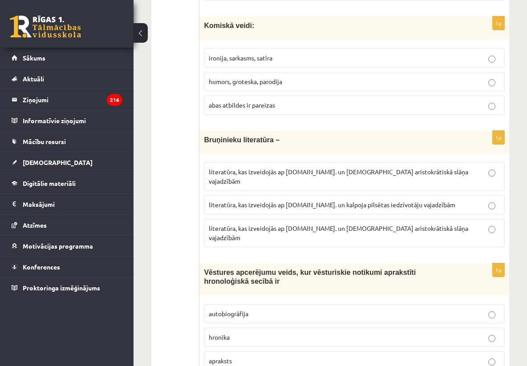
click at [292, 225] on span "literatūra, kas izveidojās ap 12.gs. un kalpoja aristokrātiskā slāņa vajadzībām" at bounding box center [338, 232] width 259 height 17
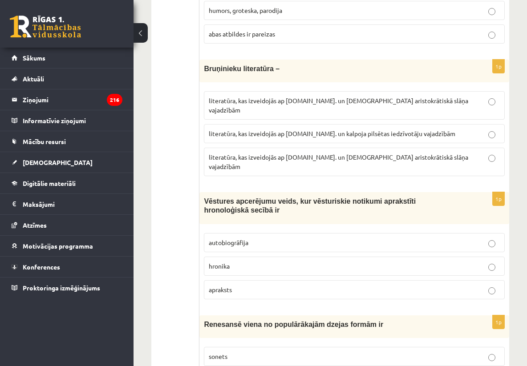
scroll to position [3398, 0]
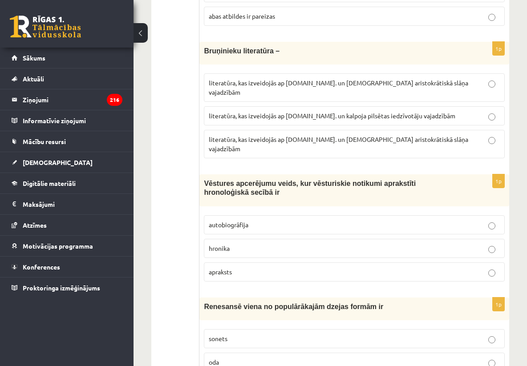
click at [288, 244] on p "hronika" at bounding box center [354, 248] width 291 height 9
click at [251, 334] on p "sonets" at bounding box center [354, 338] width 291 height 9
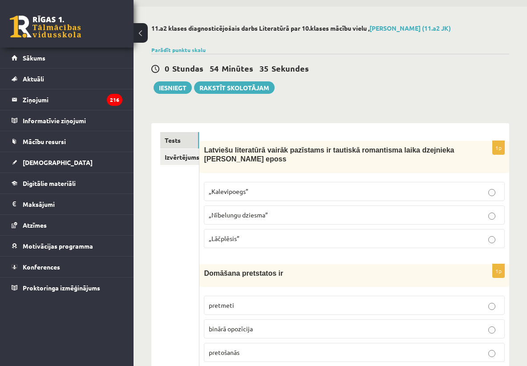
scroll to position [18, 0]
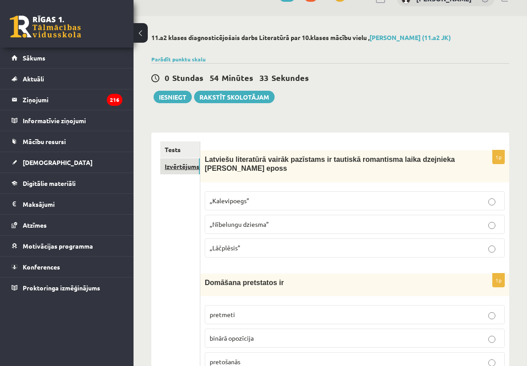
click at [189, 166] on link "Izvērtējums!" at bounding box center [180, 166] width 40 height 16
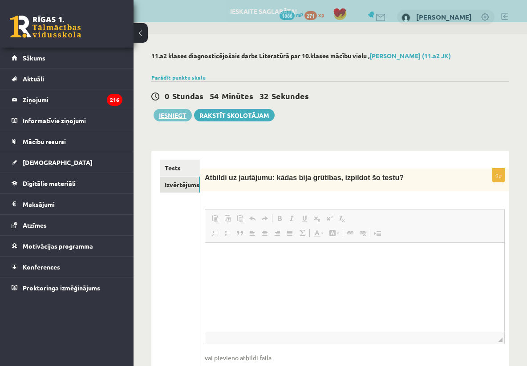
scroll to position [0, 0]
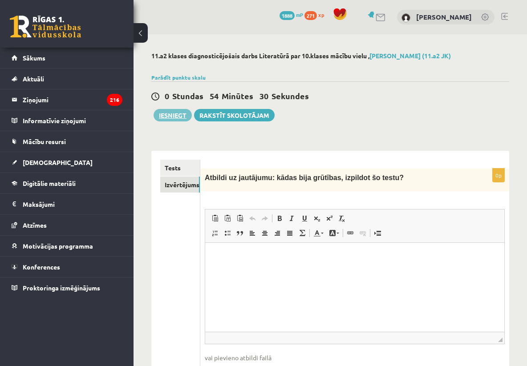
click at [169, 114] on button "Iesniegt" at bounding box center [172, 115] width 38 height 12
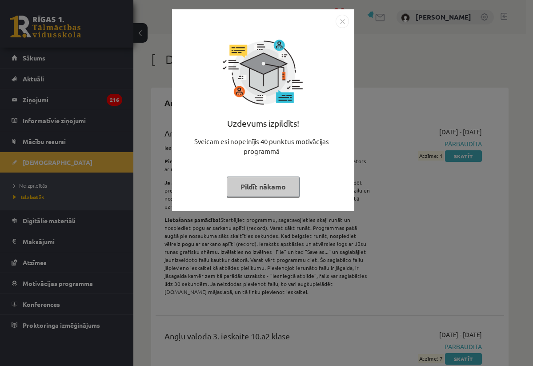
click at [345, 20] on img "Close" at bounding box center [342, 21] width 13 height 13
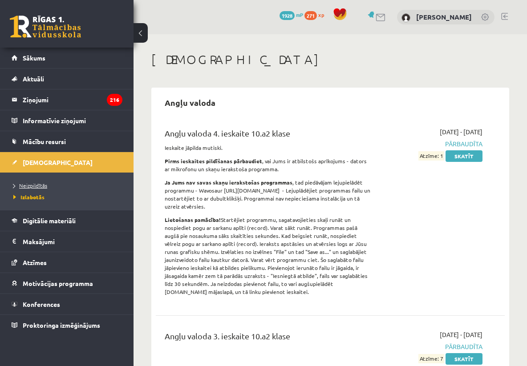
click at [36, 185] on span "Neizpildītās" at bounding box center [30, 185] width 34 height 7
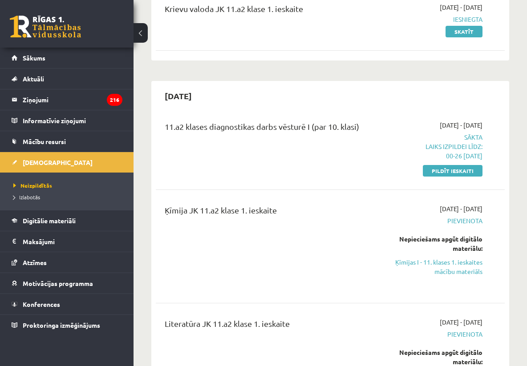
scroll to position [267, 0]
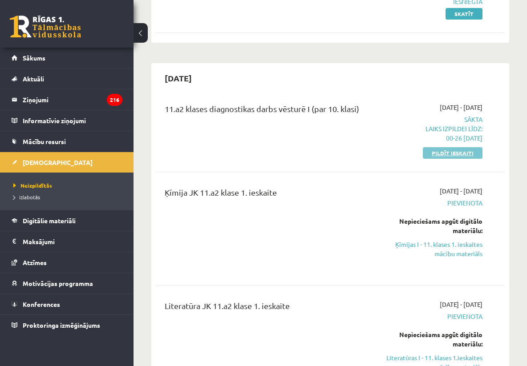
click at [459, 152] on link "Pildīt ieskaiti" at bounding box center [452, 153] width 60 height 12
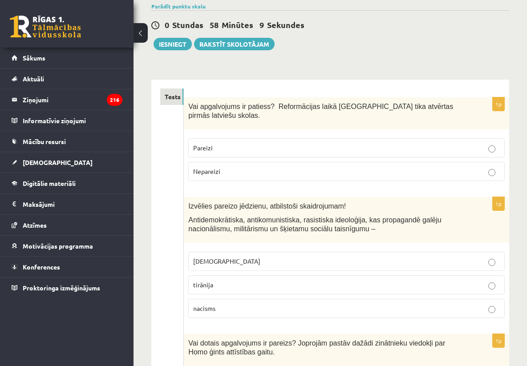
scroll to position [89, 0]
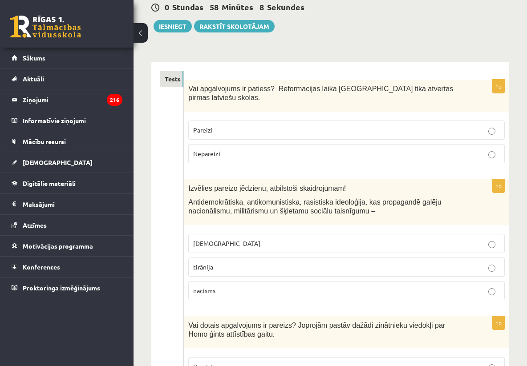
click at [267, 128] on p "Pareizi" at bounding box center [346, 129] width 306 height 9
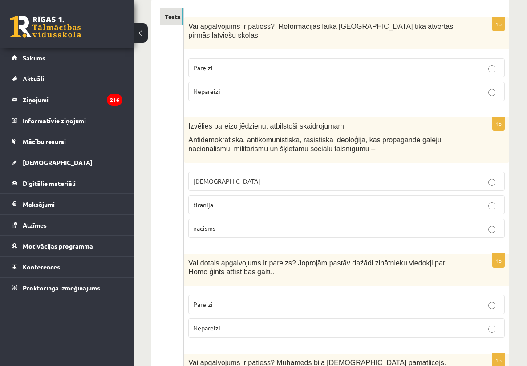
scroll to position [178, 0]
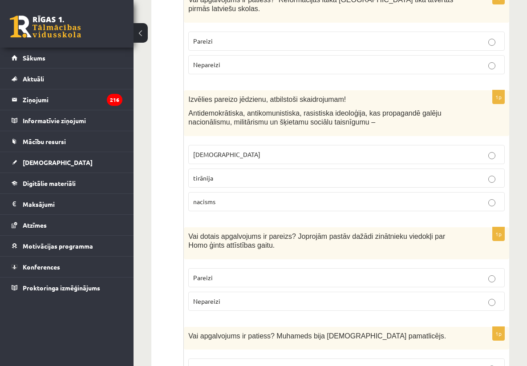
click at [259, 153] on p "fašisms" at bounding box center [346, 154] width 306 height 9
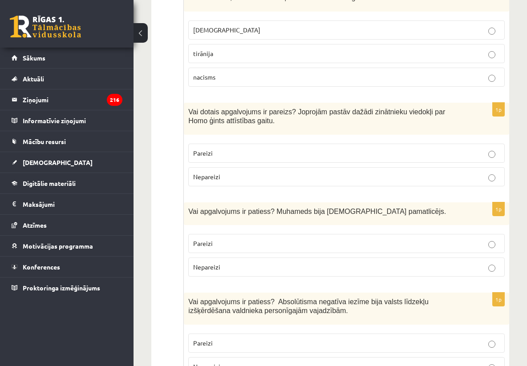
click at [259, 150] on p "Pareizi" at bounding box center [346, 153] width 306 height 9
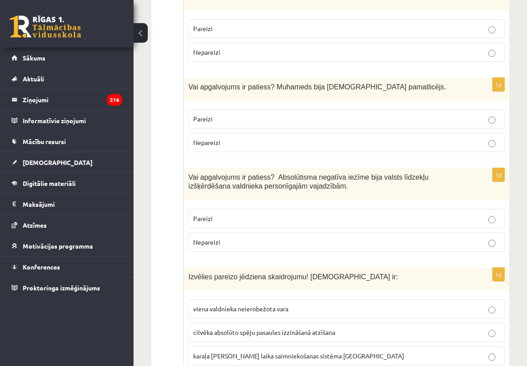
scroll to position [445, 0]
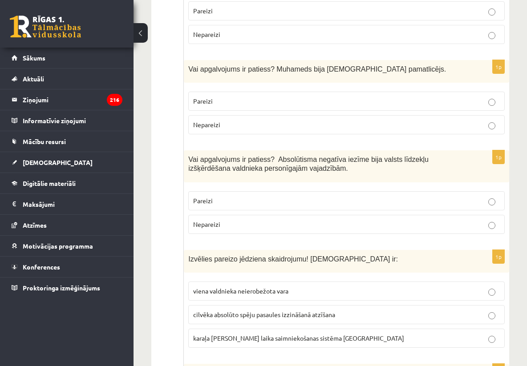
click at [257, 201] on p "Pareizi" at bounding box center [346, 200] width 306 height 9
click at [271, 103] on p "Pareizi" at bounding box center [346, 101] width 306 height 9
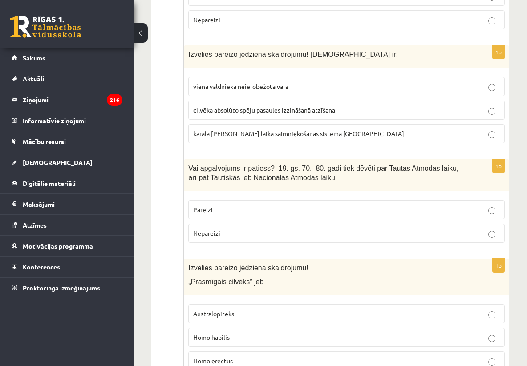
scroll to position [676, 0]
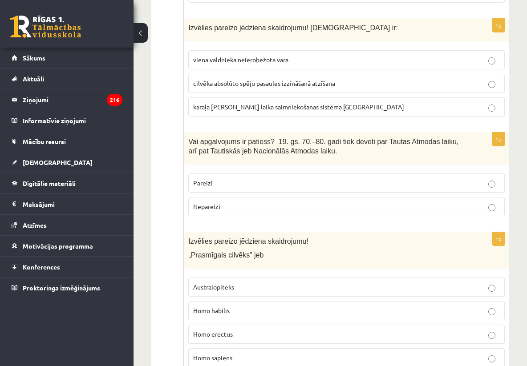
click at [276, 67] on label "viena valdnieka neierobežota vara" at bounding box center [346, 59] width 316 height 19
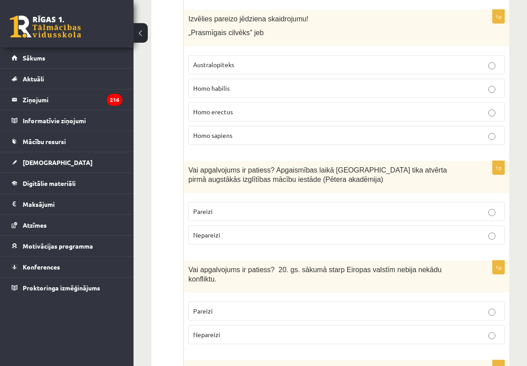
scroll to position [907, 0]
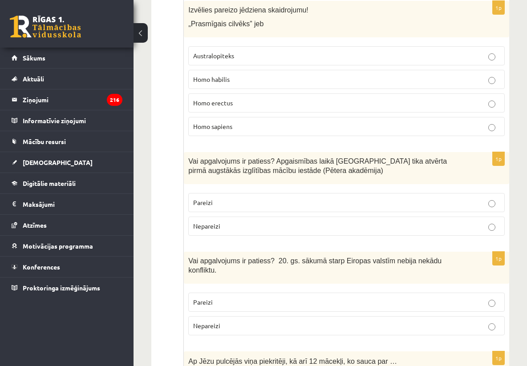
click at [261, 84] on p "Homo habilis" at bounding box center [346, 79] width 306 height 9
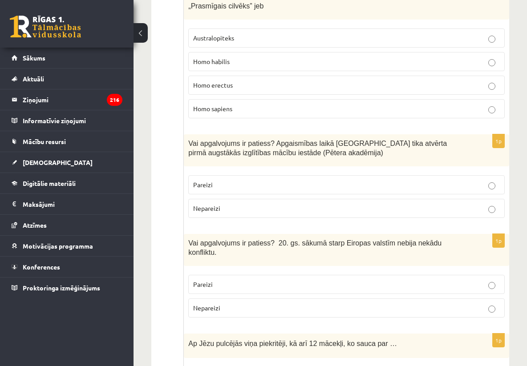
scroll to position [943, 0]
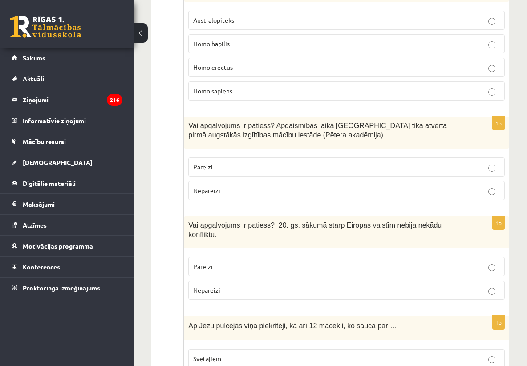
click at [254, 171] on p "Pareizi" at bounding box center [346, 166] width 306 height 9
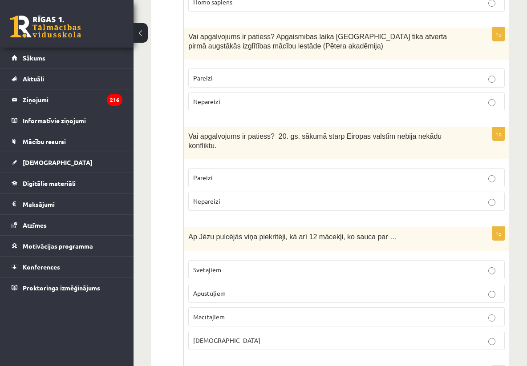
scroll to position [1050, 0]
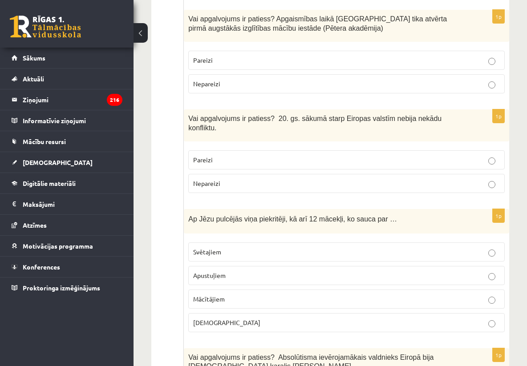
click at [258, 279] on p "Apustuļiem" at bounding box center [346, 275] width 306 height 9
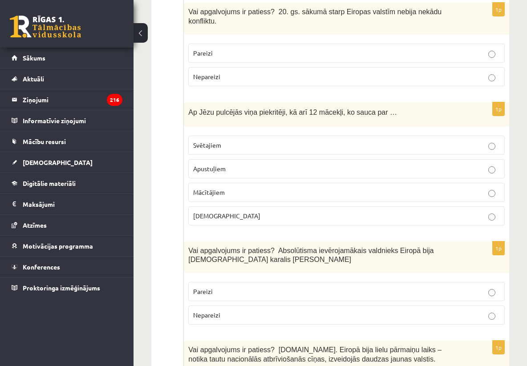
scroll to position [1192, 0]
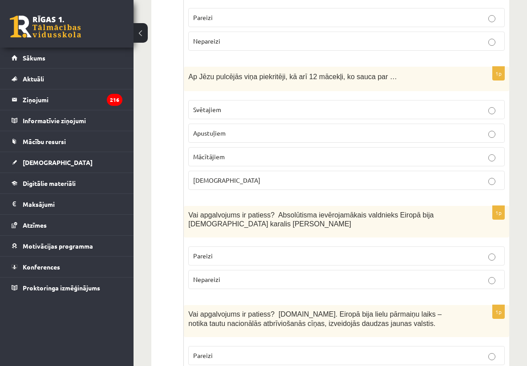
click at [258, 257] on p "Pareizi" at bounding box center [346, 255] width 306 height 9
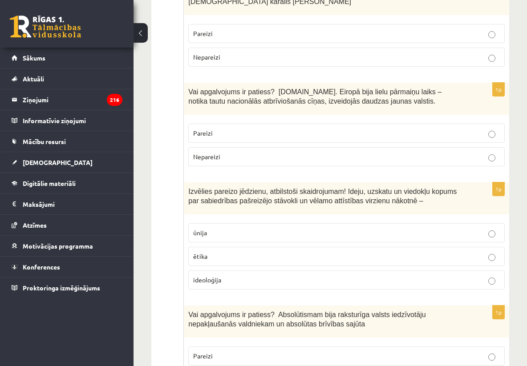
scroll to position [1423, 0]
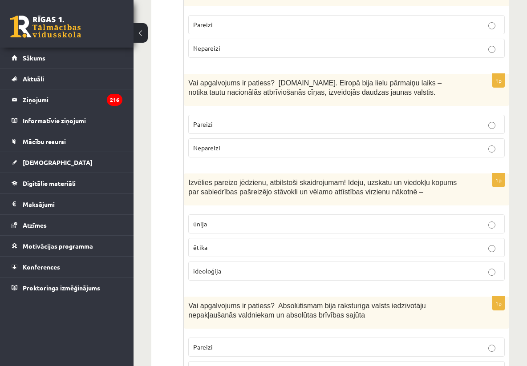
click at [259, 276] on p "ideoloģija" at bounding box center [346, 270] width 306 height 9
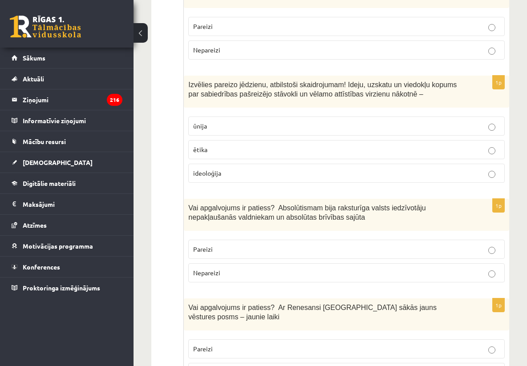
scroll to position [1530, 0]
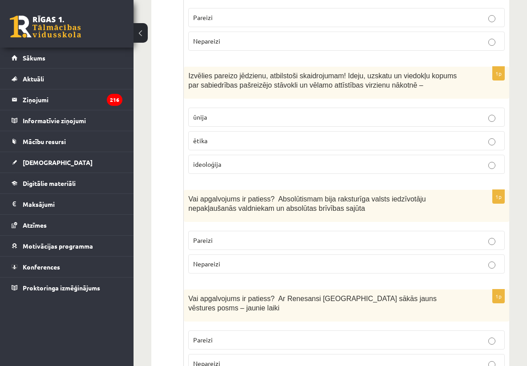
click at [258, 269] on p "Nepareizi" at bounding box center [346, 263] width 306 height 9
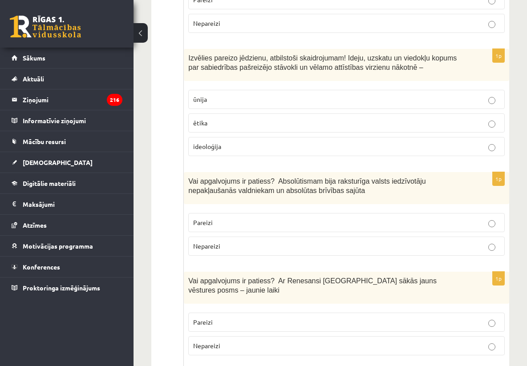
scroll to position [1601, 0]
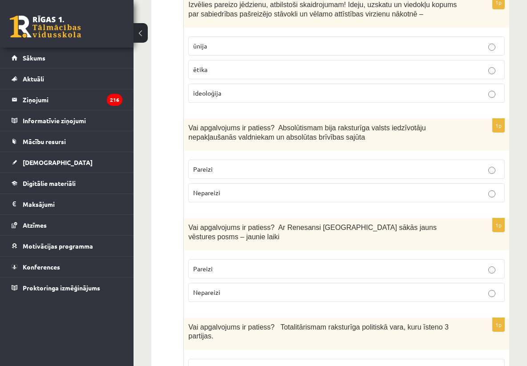
click at [258, 272] on p "Pareizi" at bounding box center [346, 268] width 306 height 9
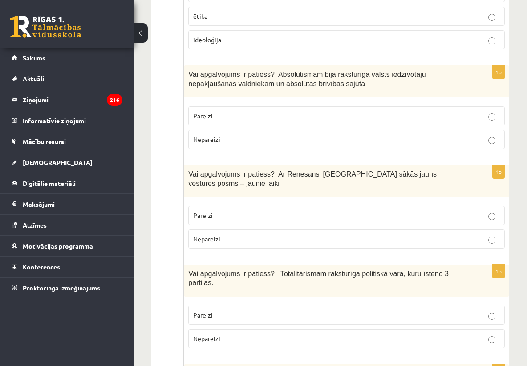
scroll to position [1690, 0]
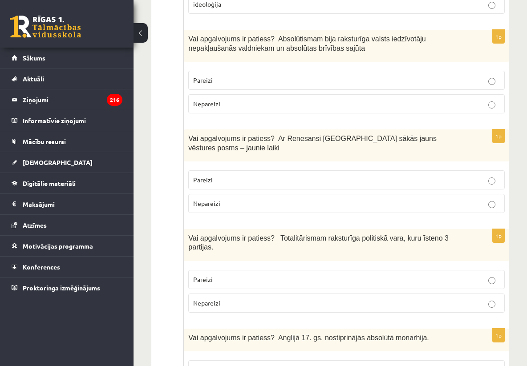
click at [259, 306] on p "Nepareizi" at bounding box center [346, 302] width 306 height 9
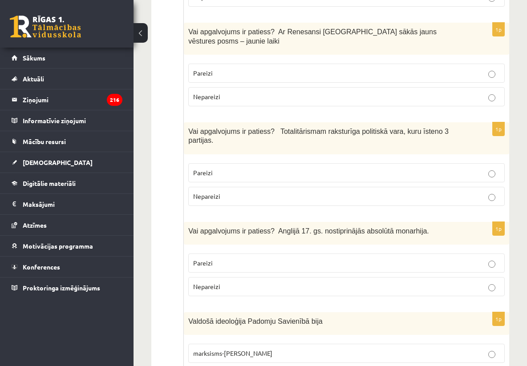
scroll to position [1815, 0]
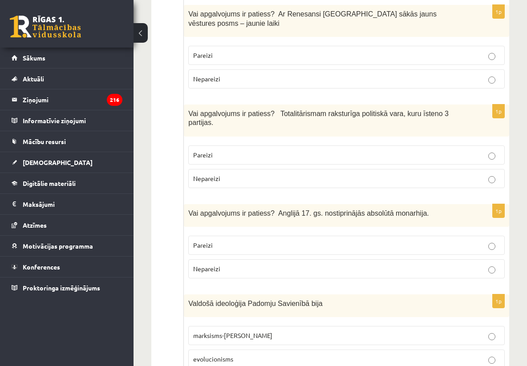
click at [268, 274] on p "Nepareizi" at bounding box center [346, 268] width 306 height 9
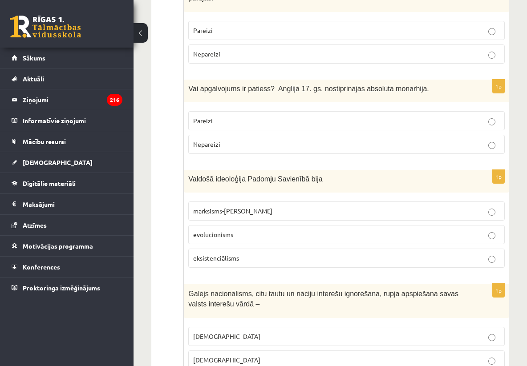
scroll to position [1957, 0]
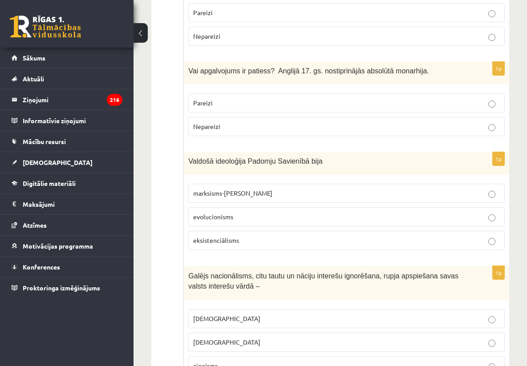
click at [266, 198] on p "marksisms-ļeņinisms" at bounding box center [346, 193] width 306 height 9
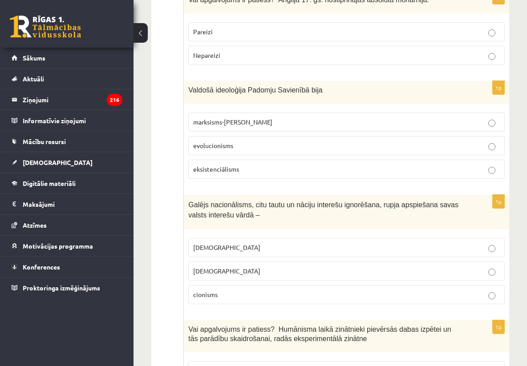
scroll to position [2081, 0]
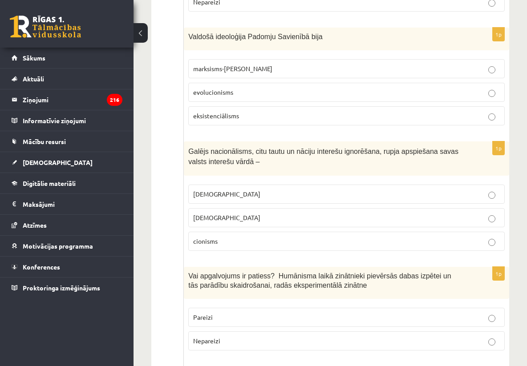
click at [270, 199] on p "šovinisms" at bounding box center [346, 193] width 306 height 9
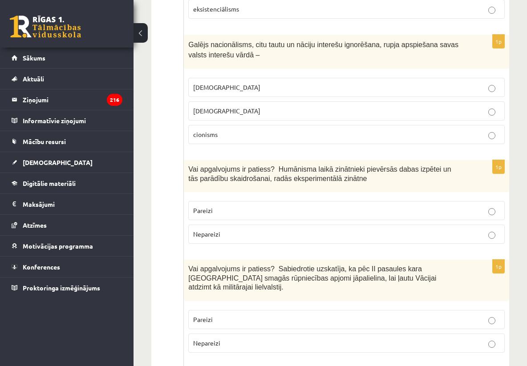
scroll to position [2206, 0]
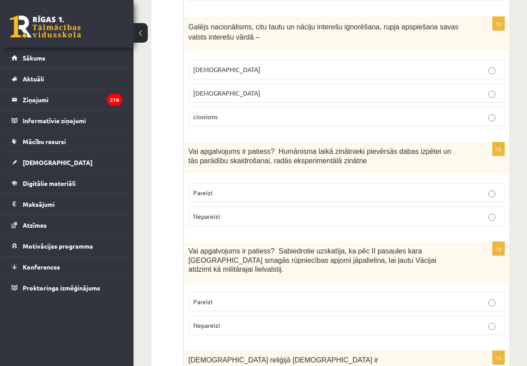
click at [270, 197] on p "Pareizi" at bounding box center [346, 192] width 306 height 9
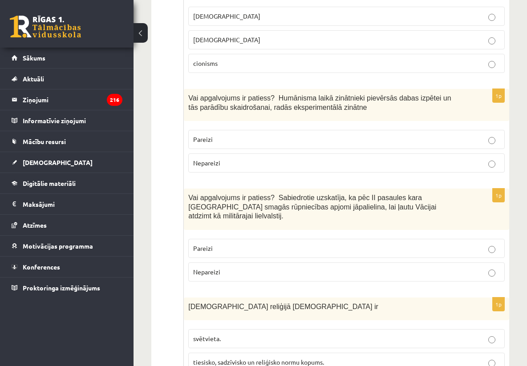
scroll to position [2295, 0]
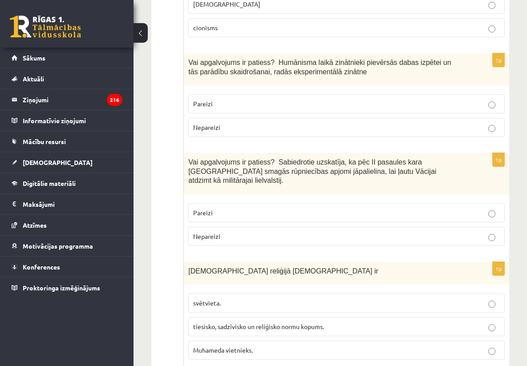
click at [269, 234] on p "Nepareizi" at bounding box center [346, 236] width 306 height 9
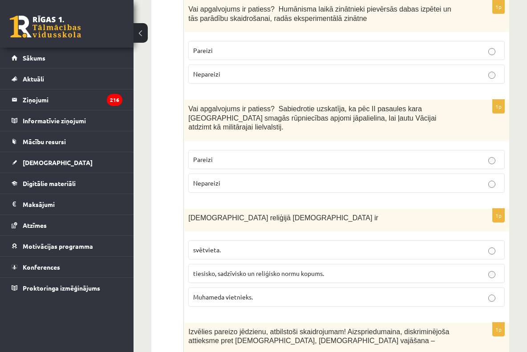
scroll to position [2366, 0]
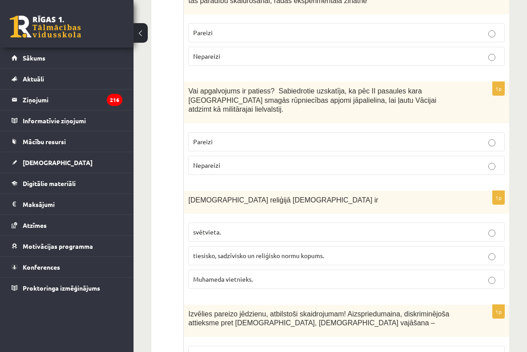
click at [280, 252] on span "tiesisko, sadzīvisko un reliģisko normu kopums." at bounding box center [258, 255] width 131 height 8
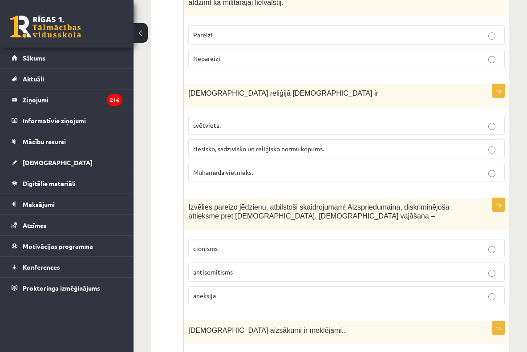
scroll to position [2508, 0]
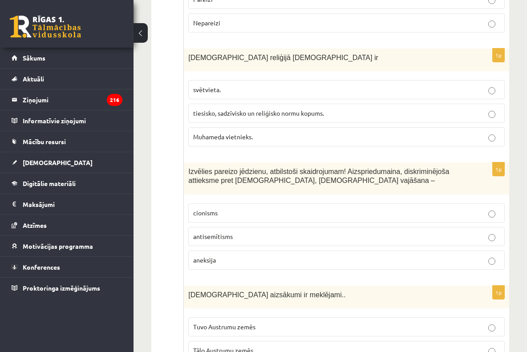
click at [275, 235] on p "antisemītisms" at bounding box center [346, 236] width 306 height 9
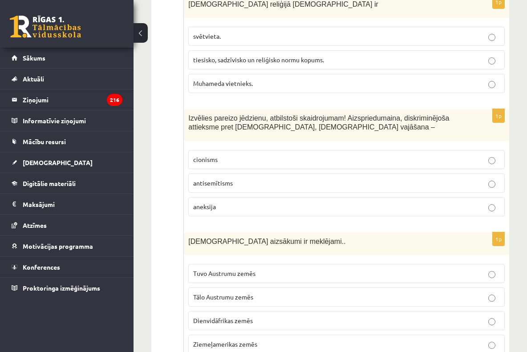
scroll to position [2597, 0]
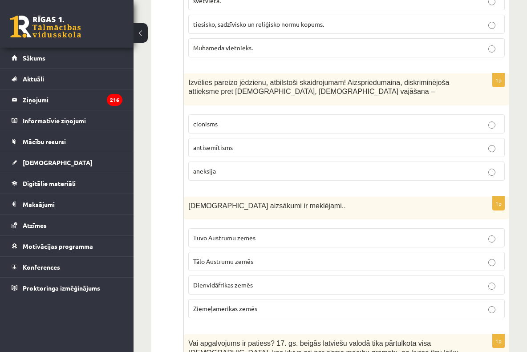
click at [273, 237] on p "Tuvo Austrumu zemēs" at bounding box center [346, 237] width 306 height 9
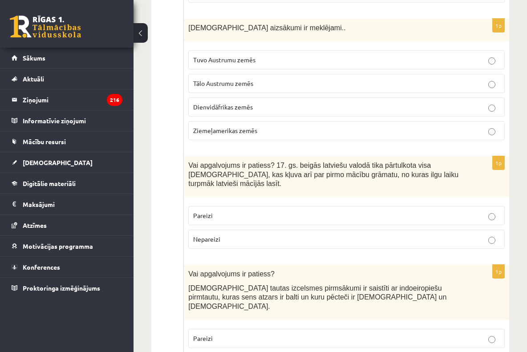
scroll to position [2811, 0]
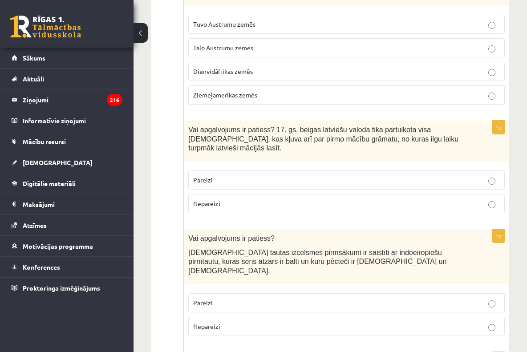
click at [265, 298] on p "Pareizi" at bounding box center [346, 302] width 306 height 9
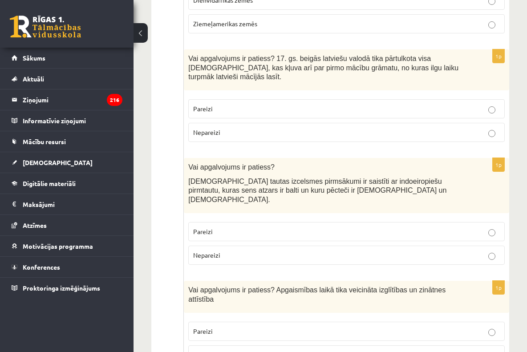
scroll to position [2900, 0]
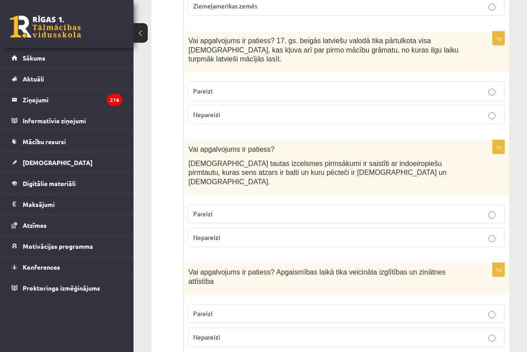
click at [260, 309] on p "Pareizi" at bounding box center [346, 313] width 306 height 9
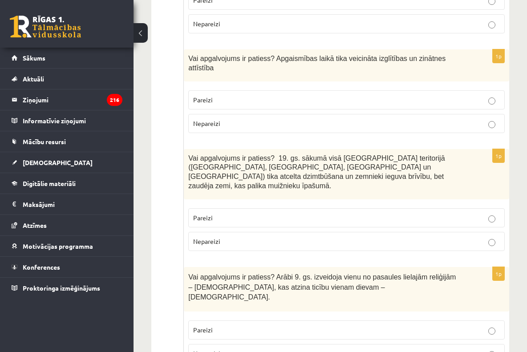
scroll to position [3129, 0]
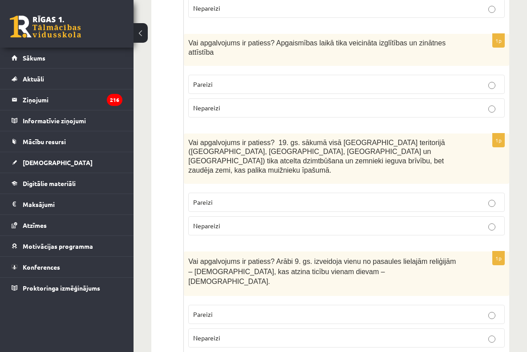
click at [260, 333] on p "Nepareizi" at bounding box center [346, 337] width 306 height 9
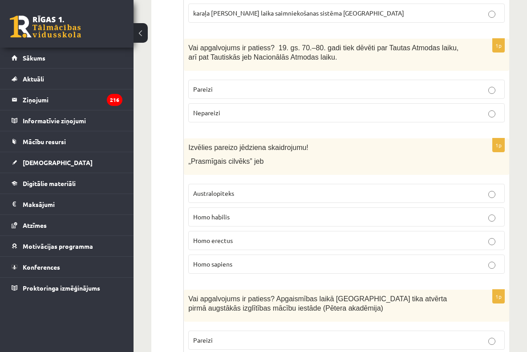
scroll to position [761, 0]
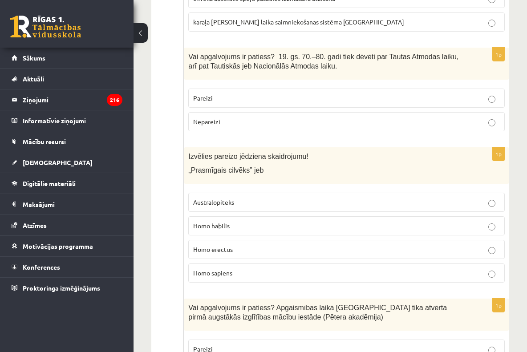
click at [374, 103] on p "Pareizi" at bounding box center [346, 97] width 306 height 9
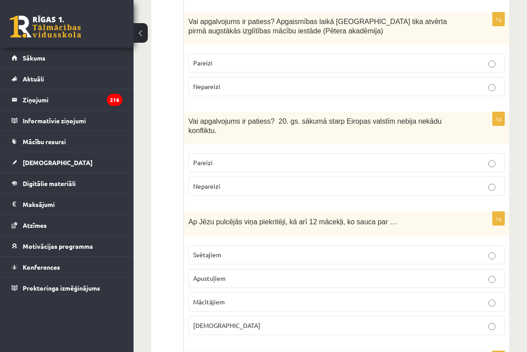
scroll to position [1038, 0]
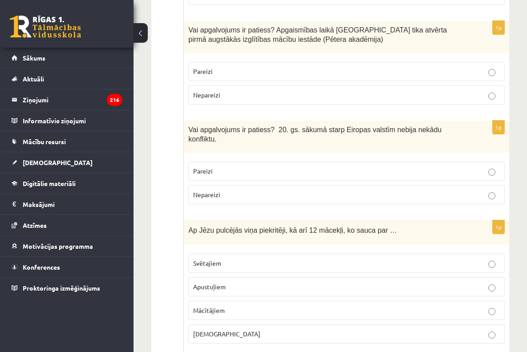
click at [343, 173] on p "Pareizi" at bounding box center [346, 170] width 306 height 9
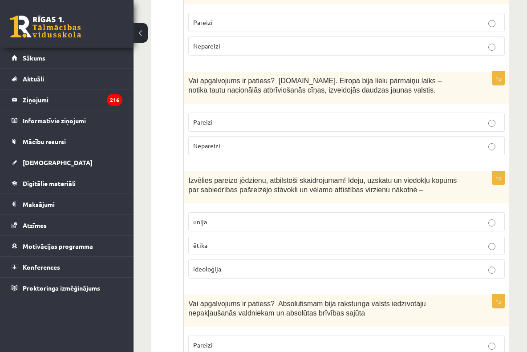
scroll to position [1443, 0]
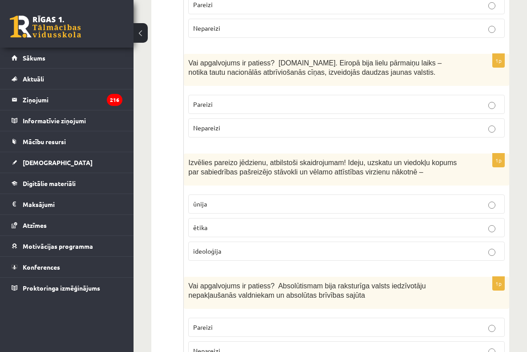
click at [390, 109] on p "Pareizi" at bounding box center [346, 104] width 306 height 9
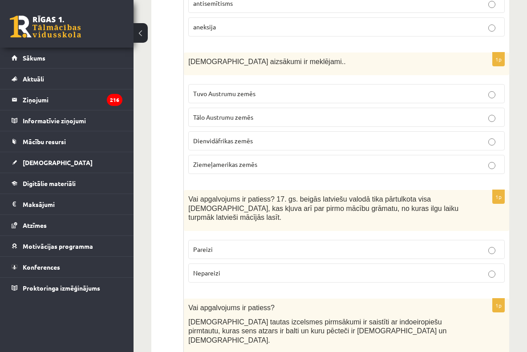
scroll to position [2834, 0]
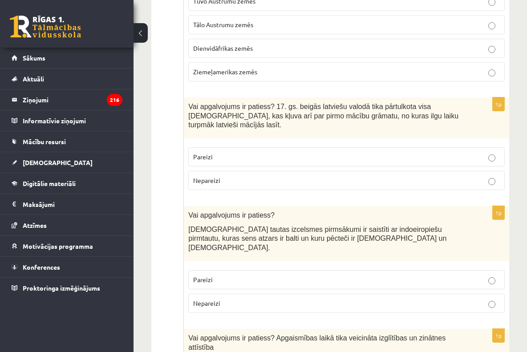
click at [325, 154] on p "Pareizi" at bounding box center [346, 156] width 306 height 9
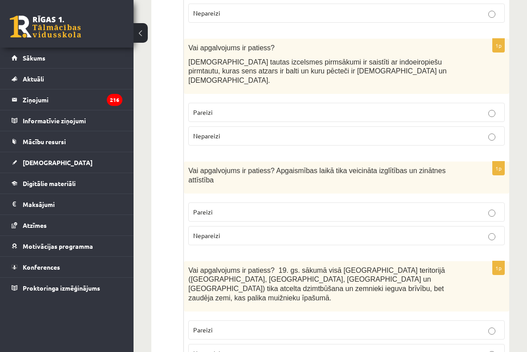
scroll to position [3129, 0]
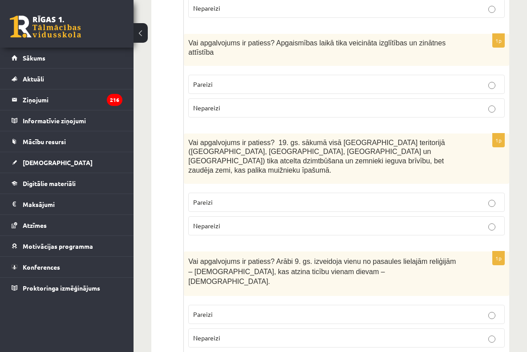
click at [364, 221] on p "Nepareizi" at bounding box center [346, 225] width 306 height 9
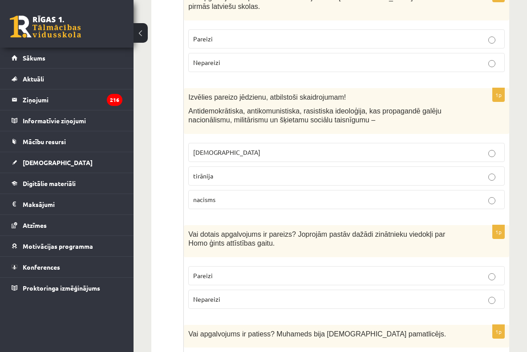
scroll to position [0, 0]
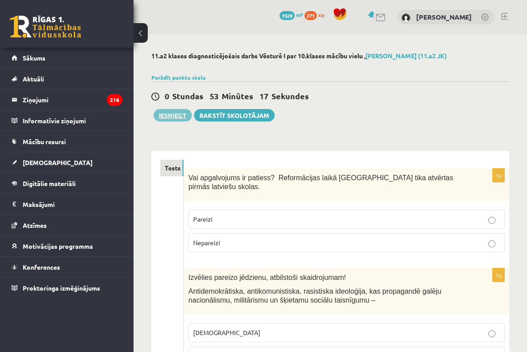
click at [167, 116] on button "Iesniegt" at bounding box center [172, 115] width 38 height 12
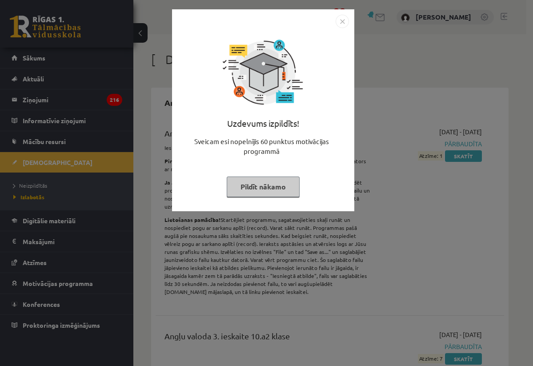
click at [341, 21] on img "Close" at bounding box center [342, 21] width 13 height 13
